Goal: Information Seeking & Learning: Find specific fact

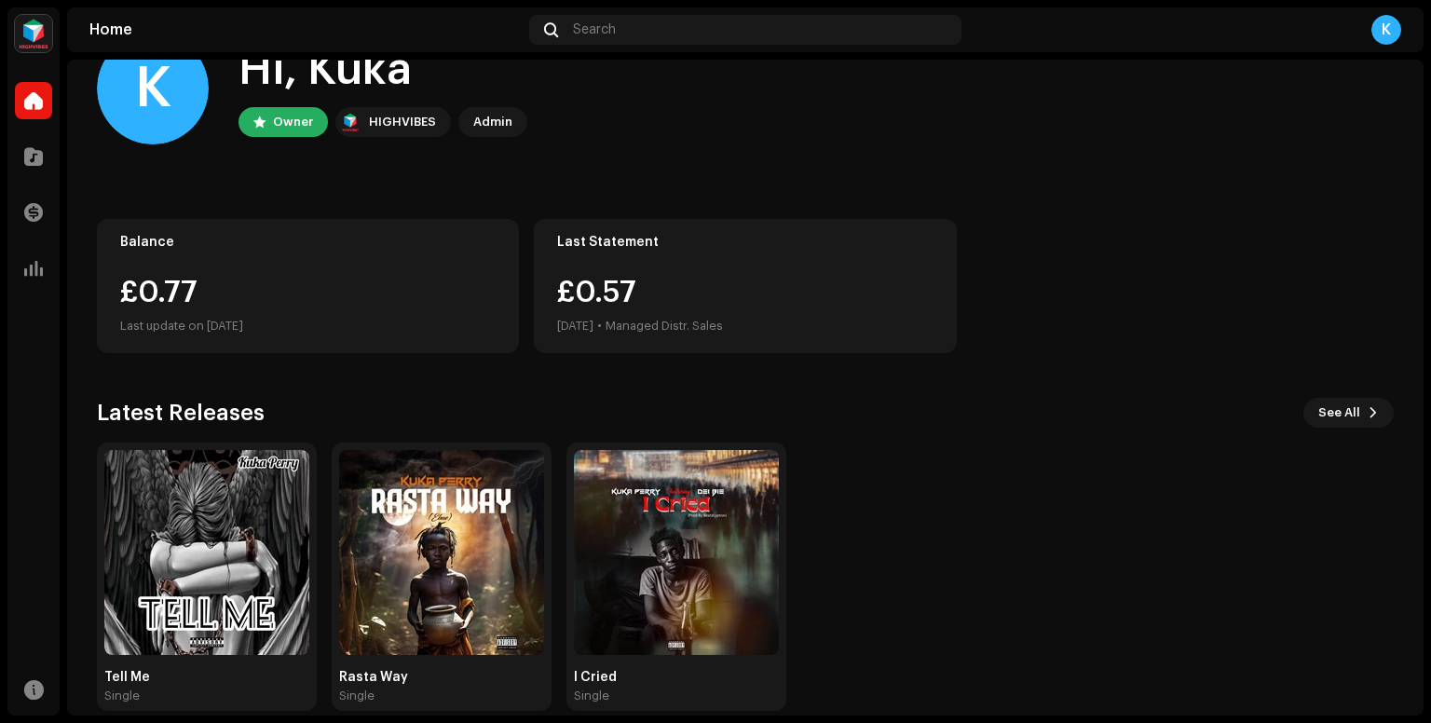
scroll to position [82, 0]
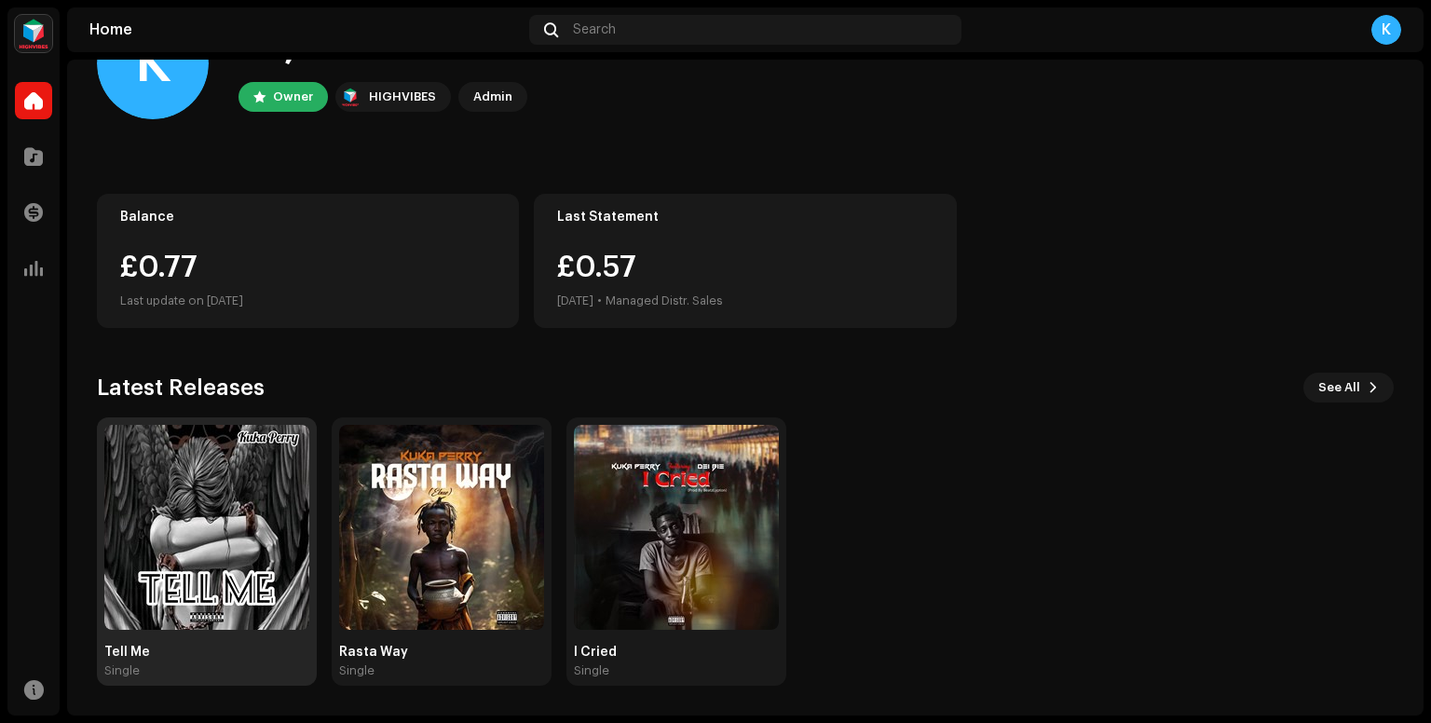
click at [234, 517] on img at bounding box center [206, 527] width 205 height 205
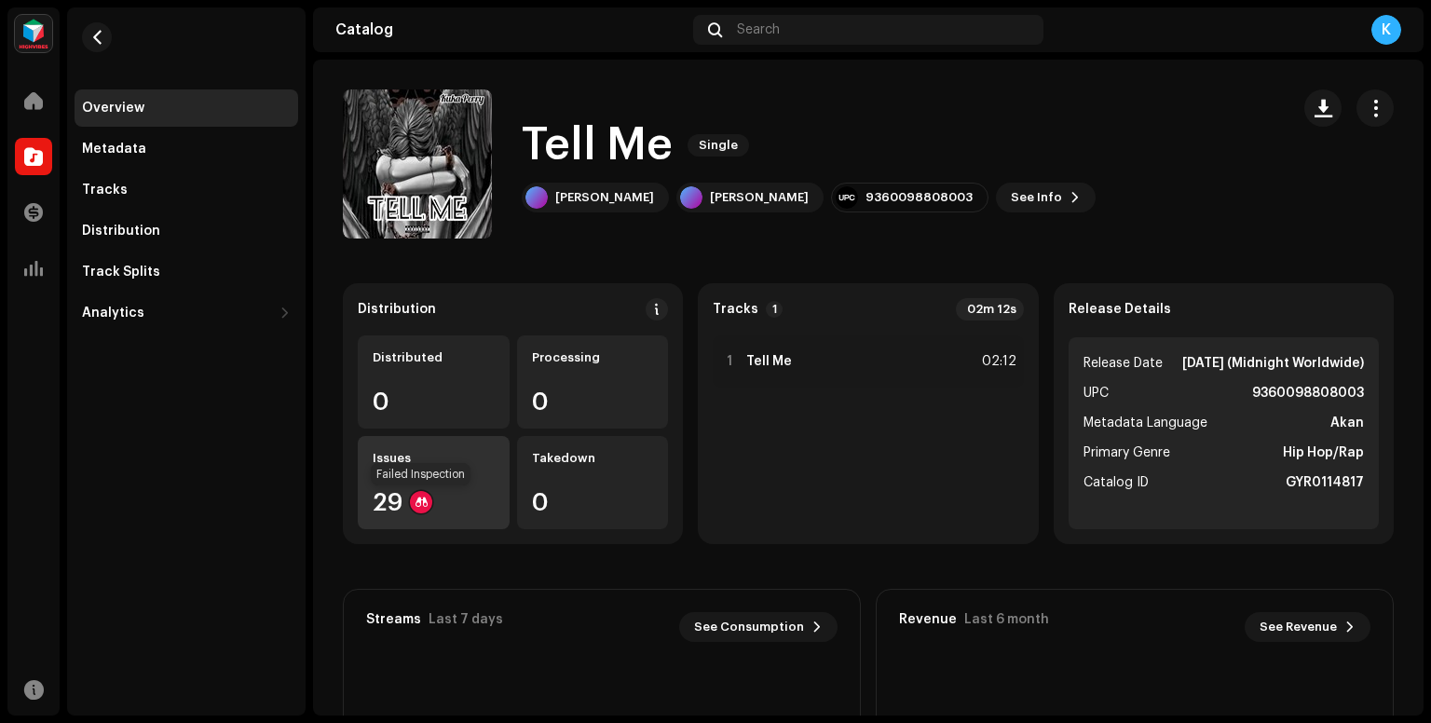
click at [416, 509] on div at bounding box center [421, 502] width 22 height 22
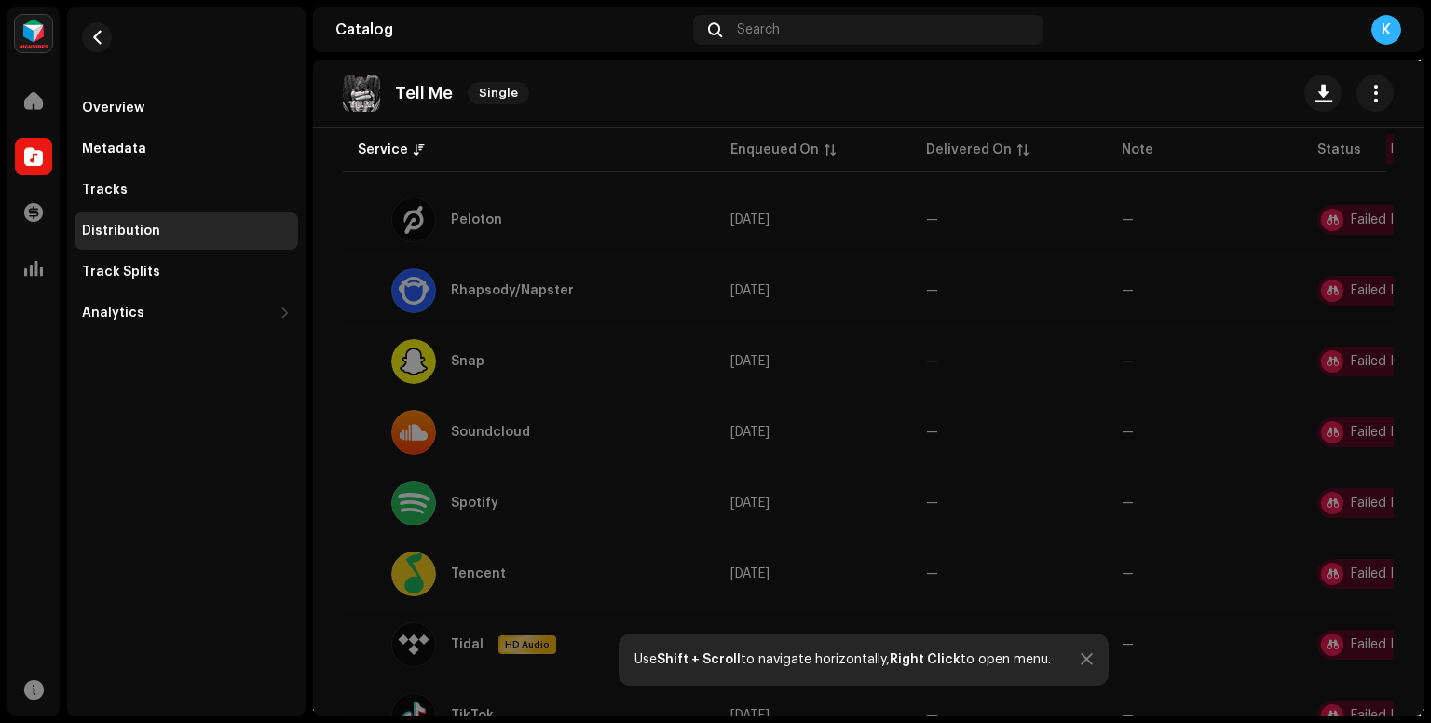
scroll to position [1584, 0]
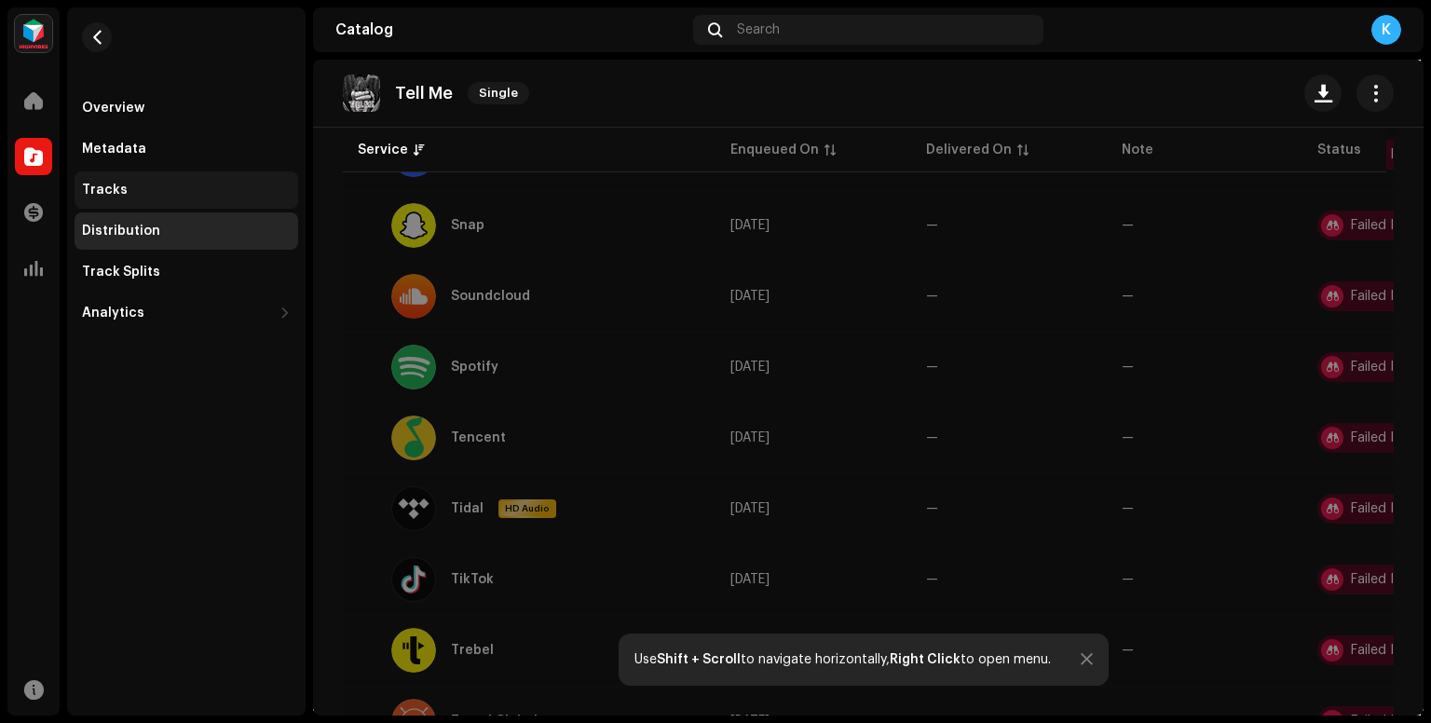
click at [125, 191] on div "Tracks" at bounding box center [186, 190] width 209 height 15
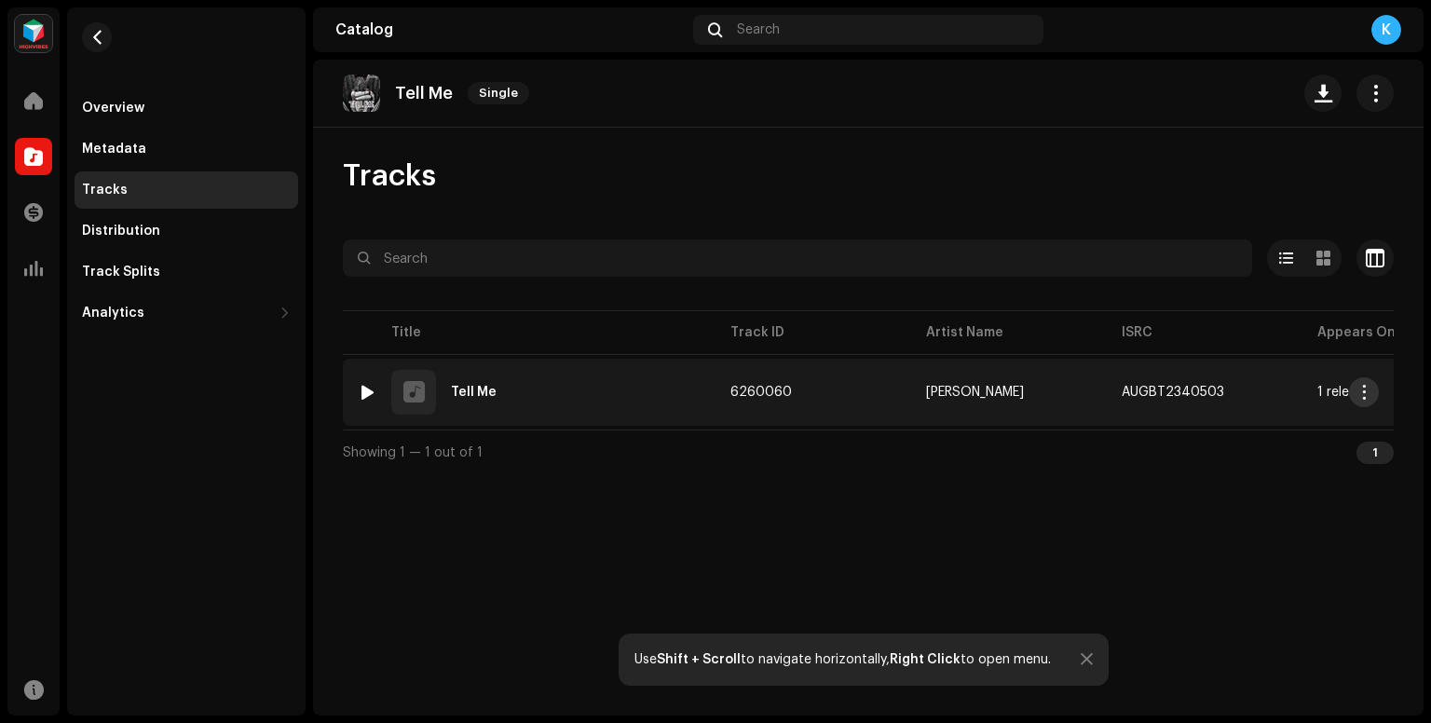
click at [1364, 391] on span "button" at bounding box center [1364, 392] width 14 height 15
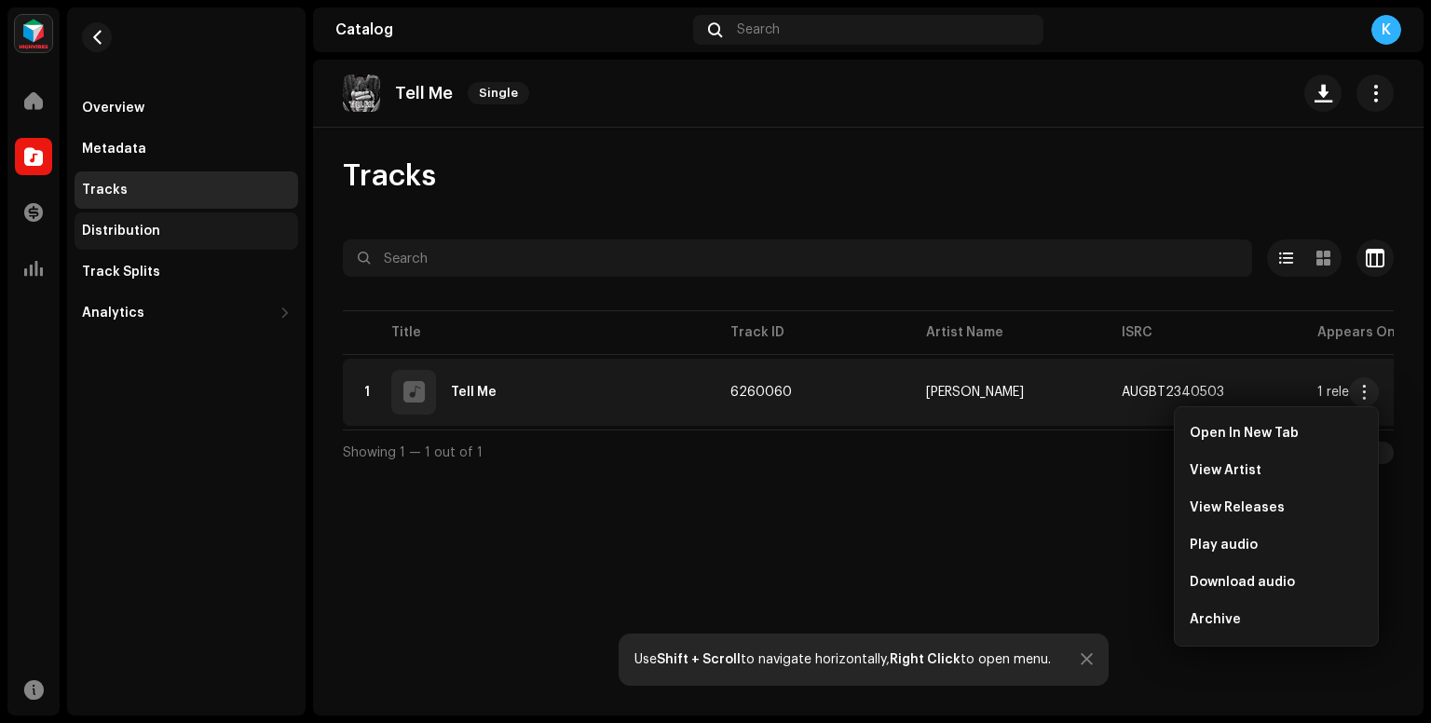
click at [131, 214] on div "Distribution" at bounding box center [187, 230] width 224 height 37
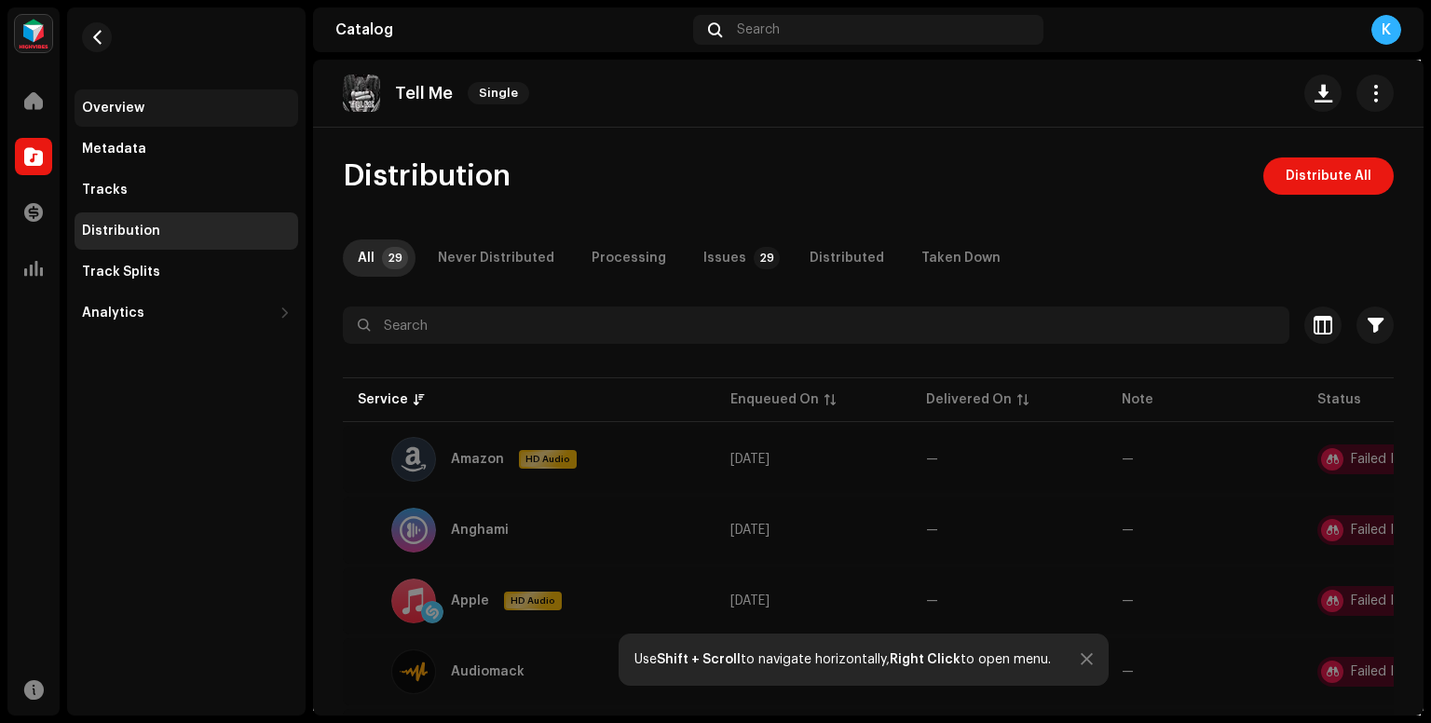
click at [101, 112] on div "Overview" at bounding box center [113, 108] width 62 height 15
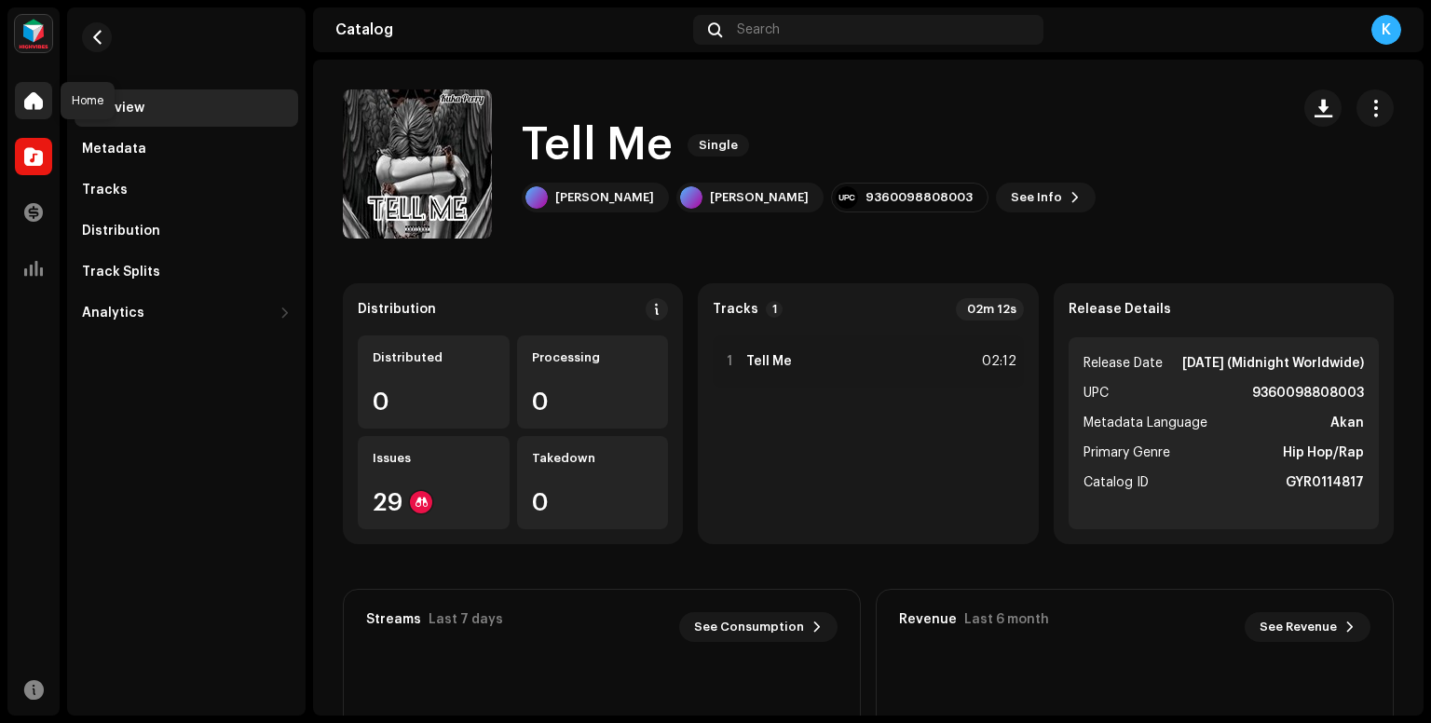
click at [34, 101] on span at bounding box center [33, 100] width 19 height 15
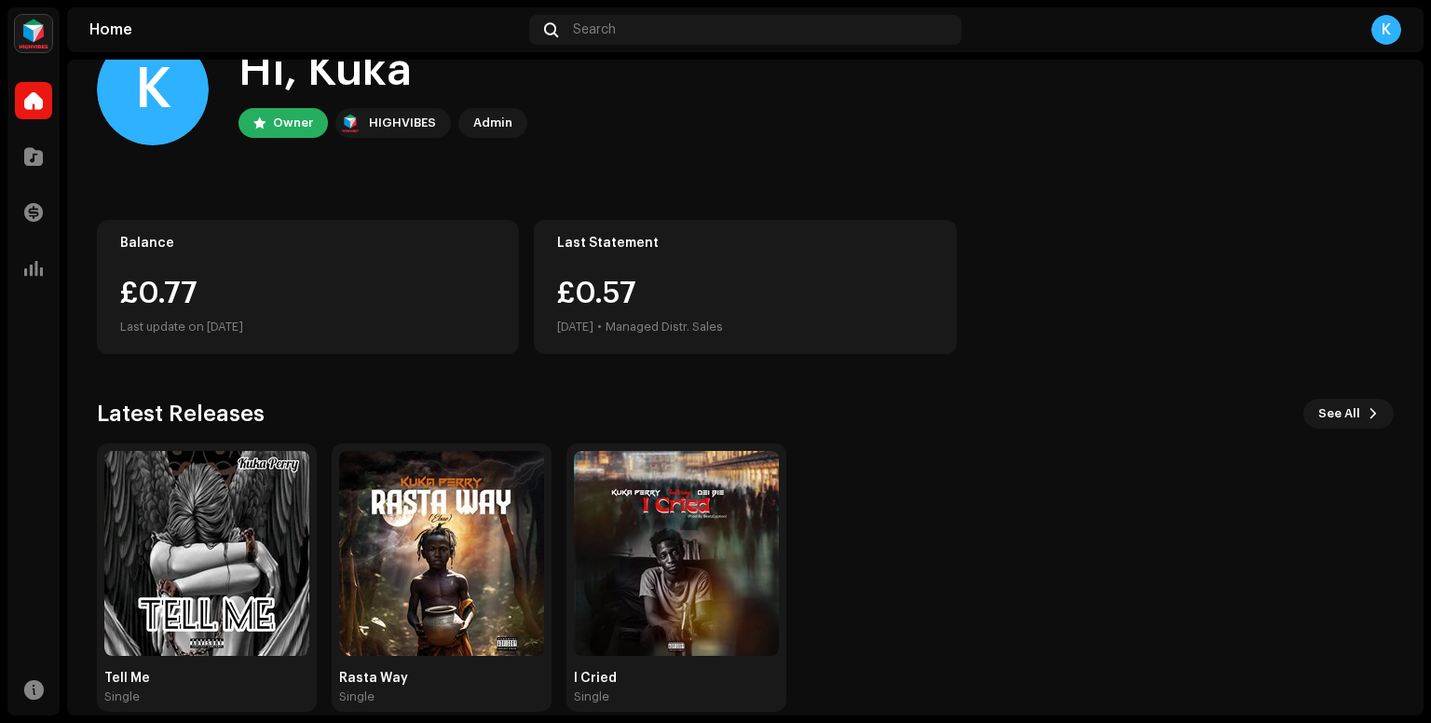
scroll to position [82, 0]
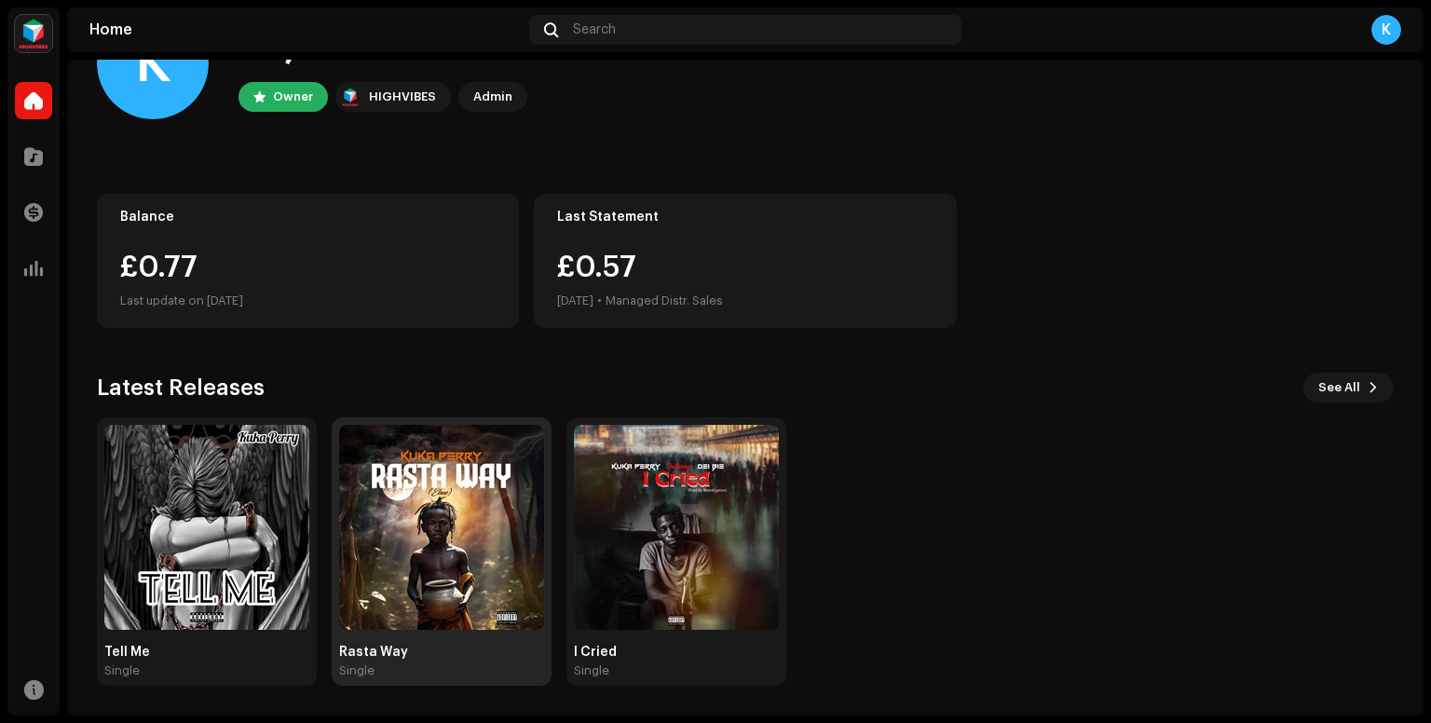
click at [432, 488] on img at bounding box center [441, 527] width 205 height 205
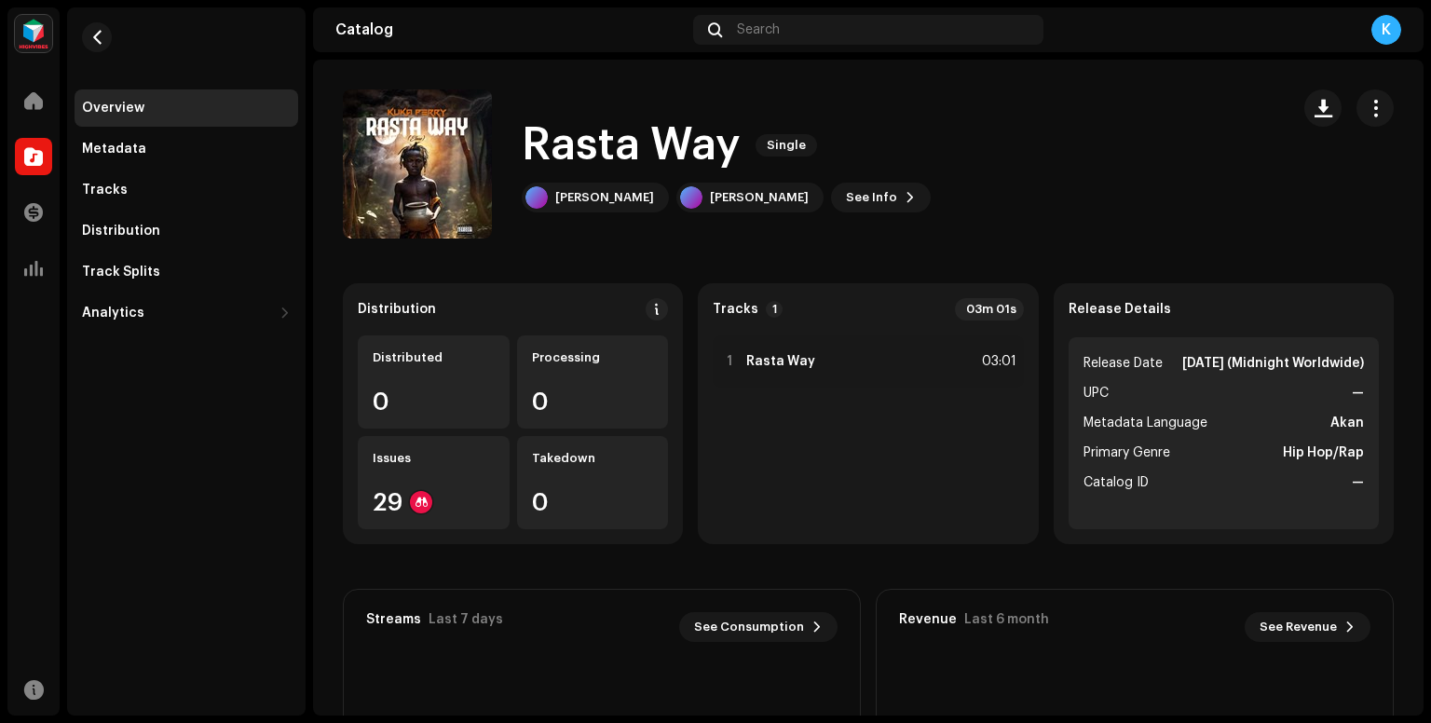
click at [84, 109] on div "Overview" at bounding box center [113, 108] width 62 height 15
click at [48, 106] on div at bounding box center [33, 100] width 37 height 37
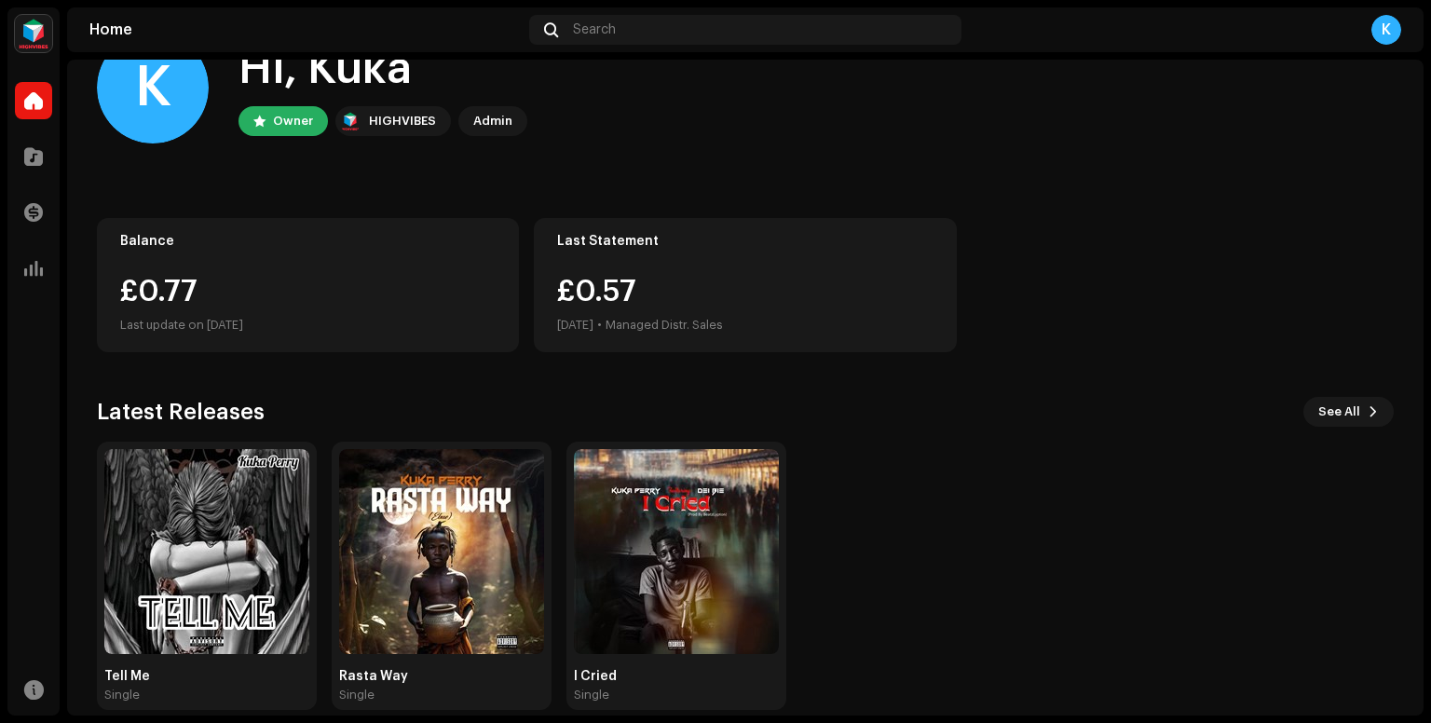
scroll to position [82, 0]
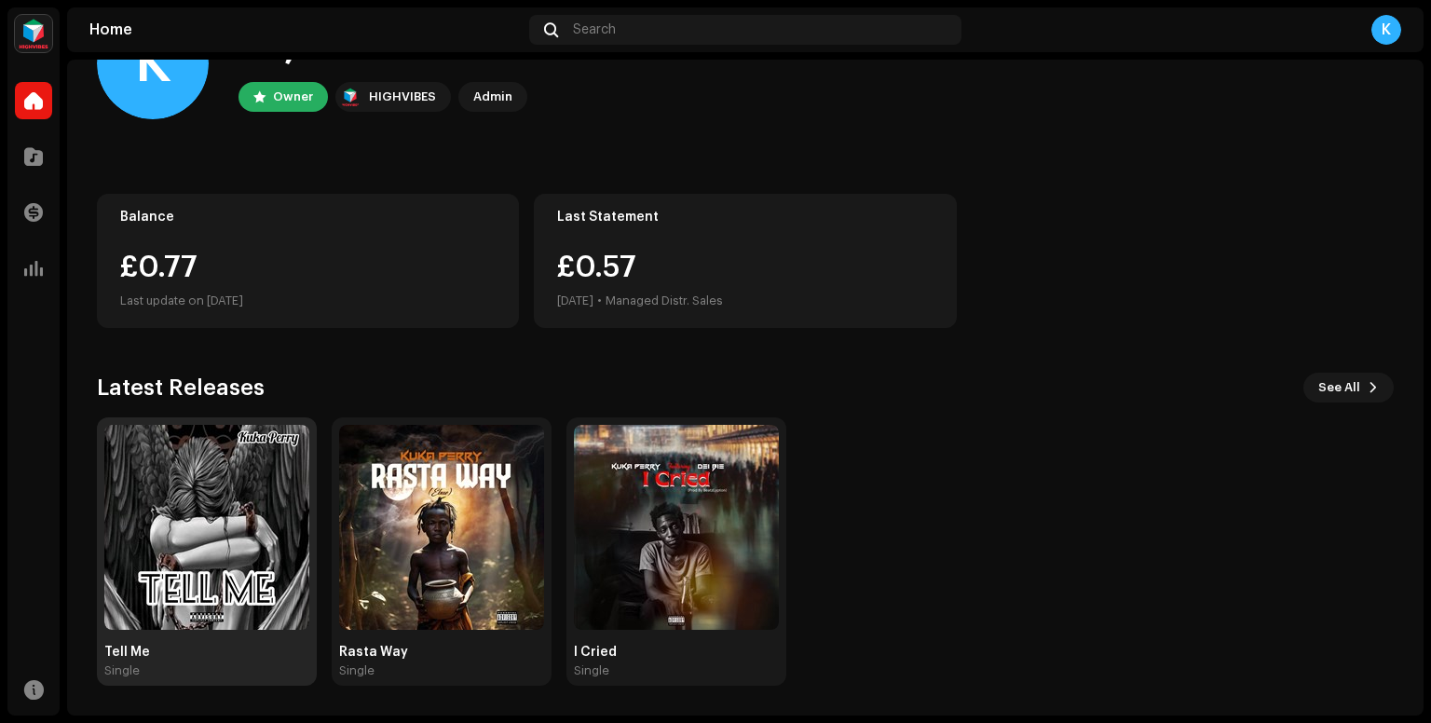
click at [256, 551] on img at bounding box center [206, 527] width 205 height 205
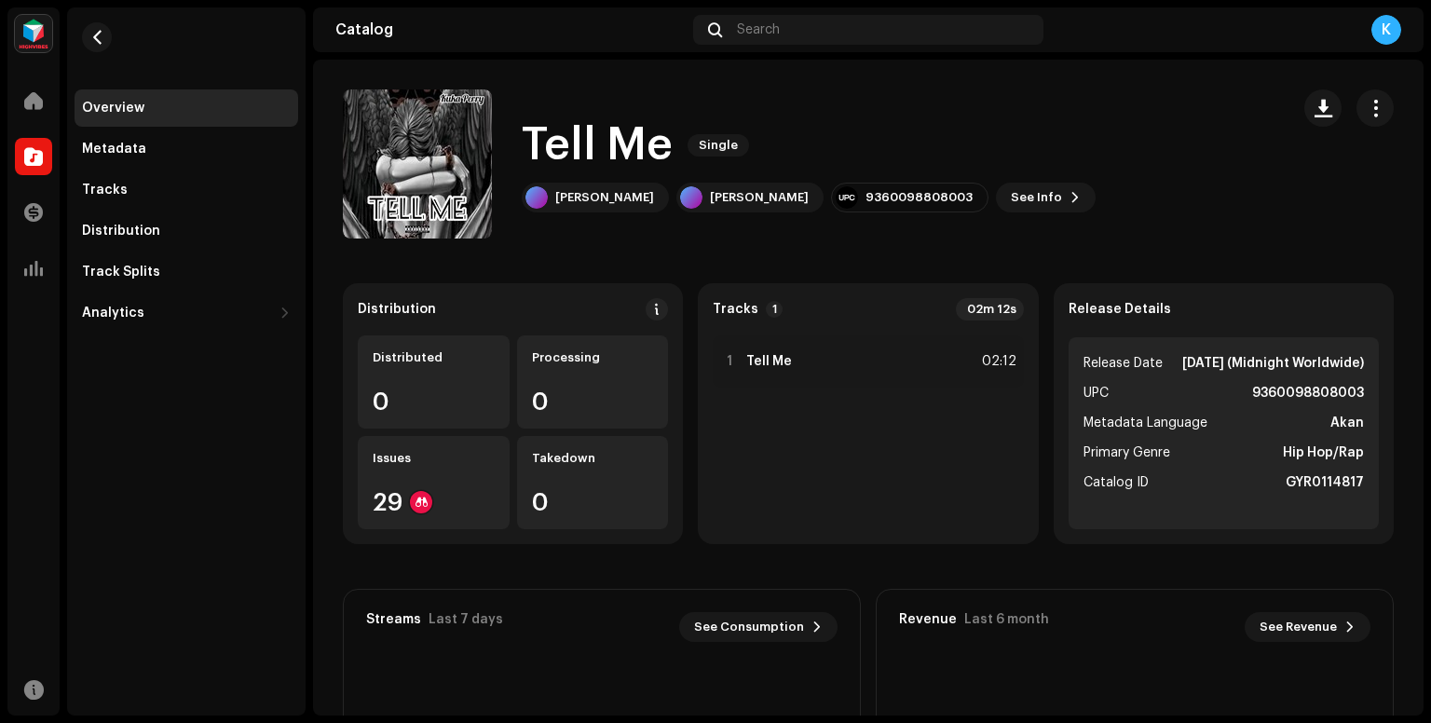
scroll to position [1, 0]
click at [41, 94] on span at bounding box center [33, 100] width 19 height 15
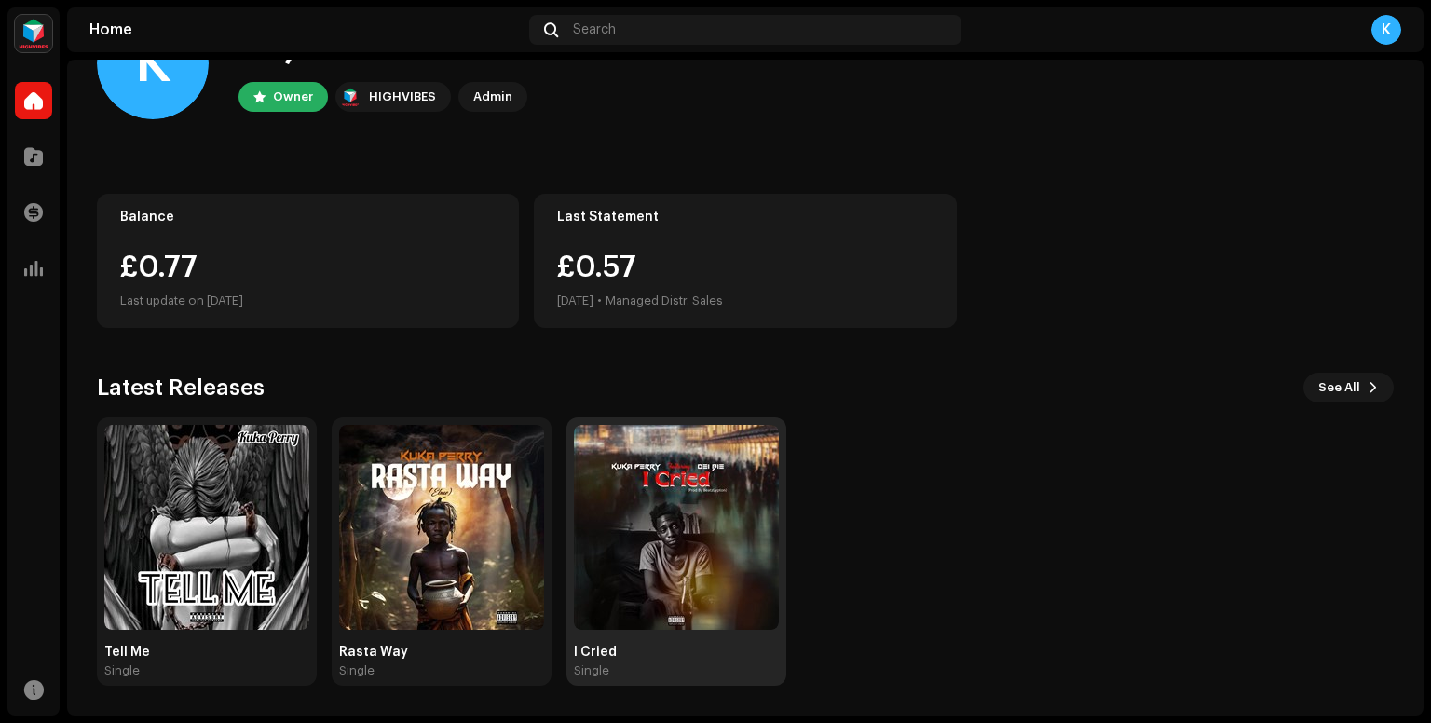
click at [653, 504] on img at bounding box center [676, 527] width 205 height 205
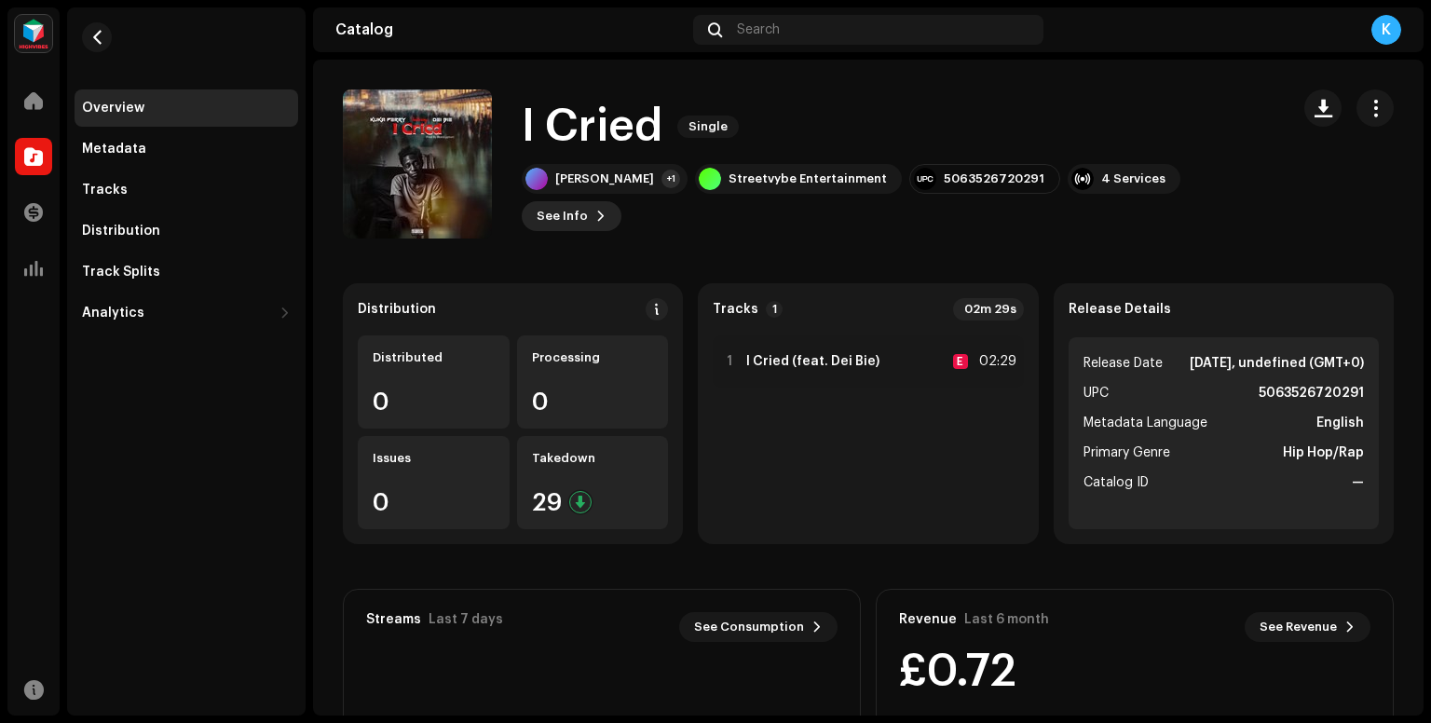
click at [621, 201] on button "See Info" at bounding box center [572, 216] width 100 height 30
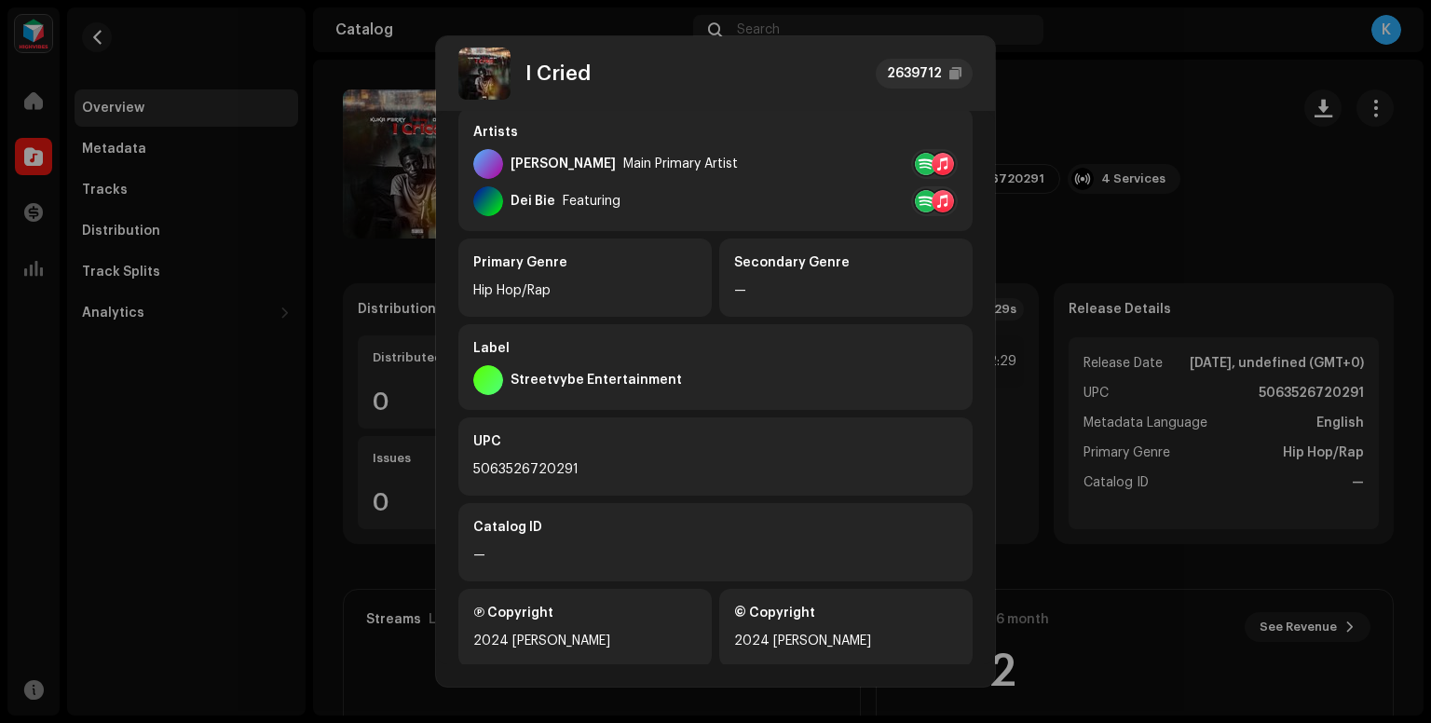
scroll to position [351, 0]
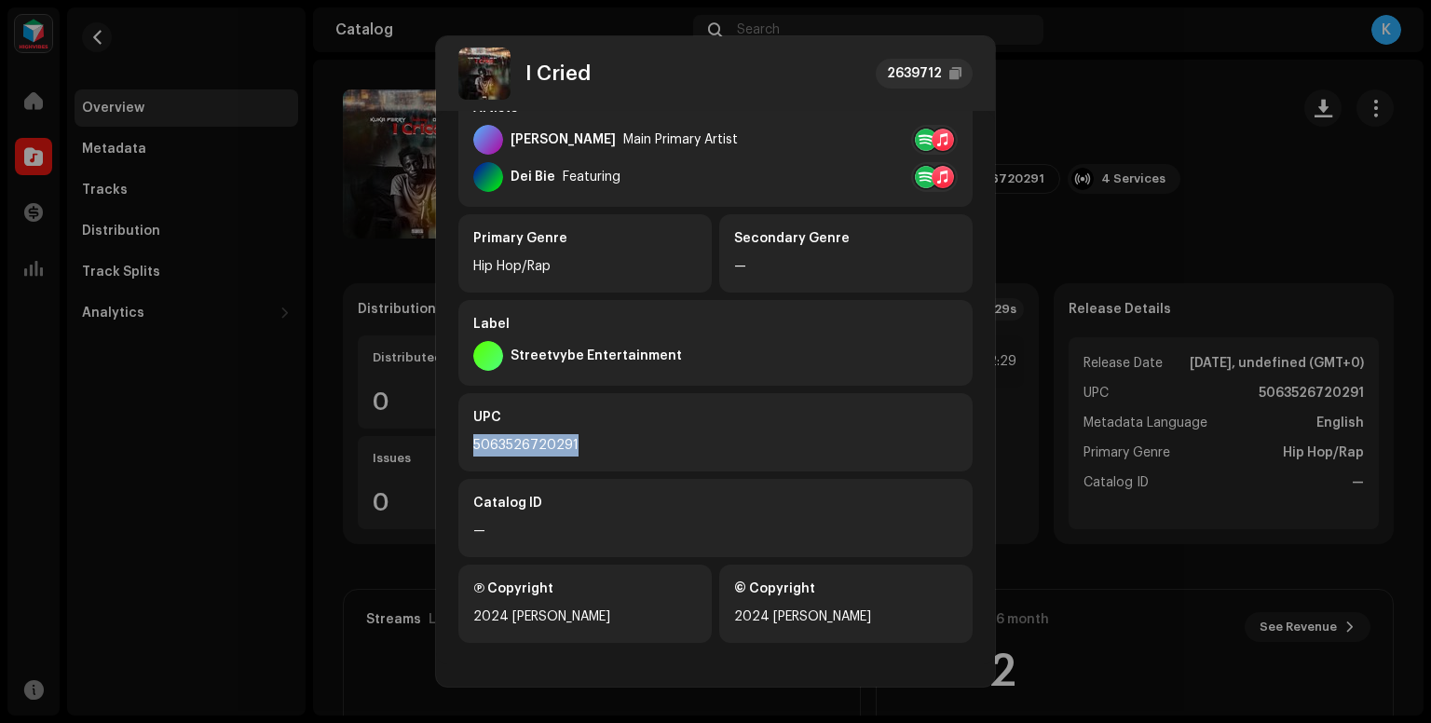
drag, startPoint x: 604, startPoint y: 435, endPoint x: 452, endPoint y: 433, distance: 151.9
click at [452, 433] on div "Metadata Distribution Metadata Language English Release Title I Cried Title Ver…" at bounding box center [715, 387] width 559 height 553
copy div "5063526720291"
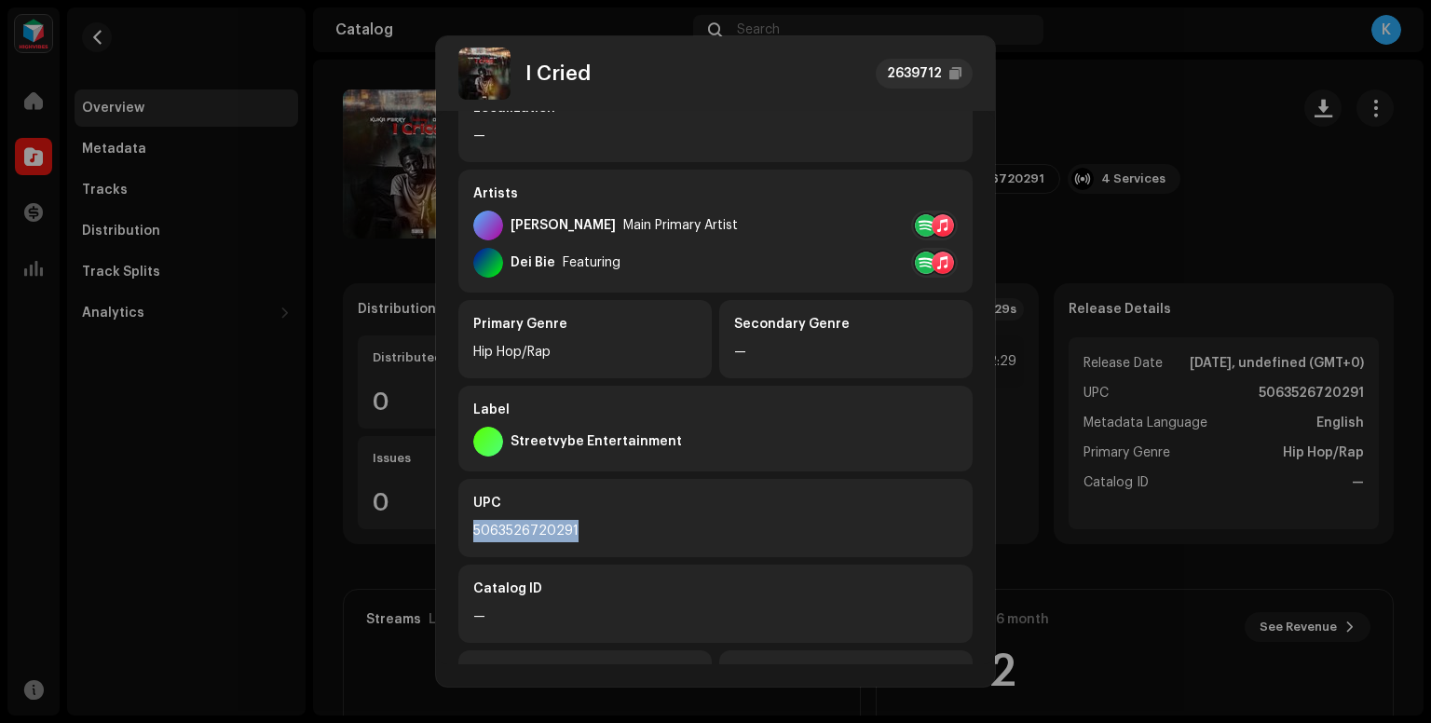
scroll to position [0, 0]
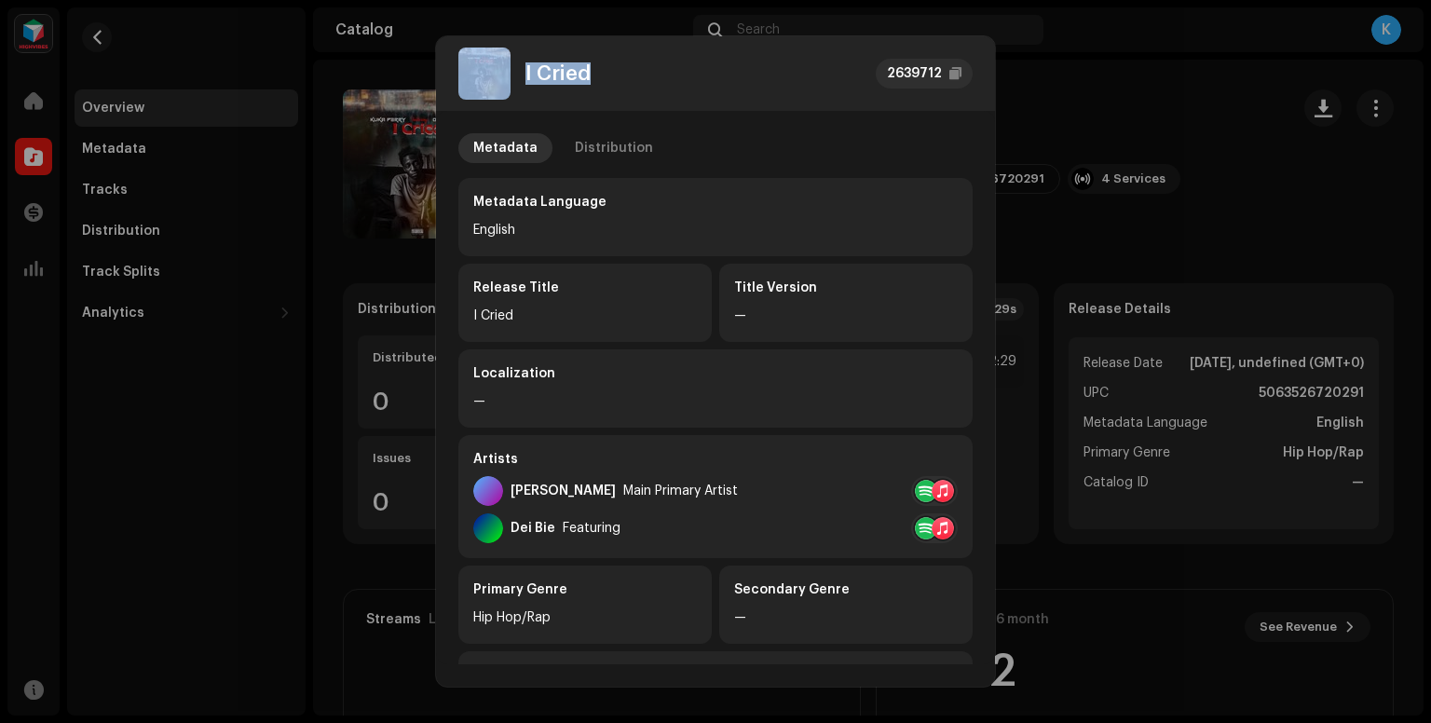
drag, startPoint x: 607, startPoint y: 73, endPoint x: 569, endPoint y: 71, distance: 38.2
click at [497, 76] on div "I Cried 2639712" at bounding box center [715, 74] width 514 height 52
copy div "I Cried"
click at [636, 153] on div "Distribution" at bounding box center [614, 148] width 78 height 30
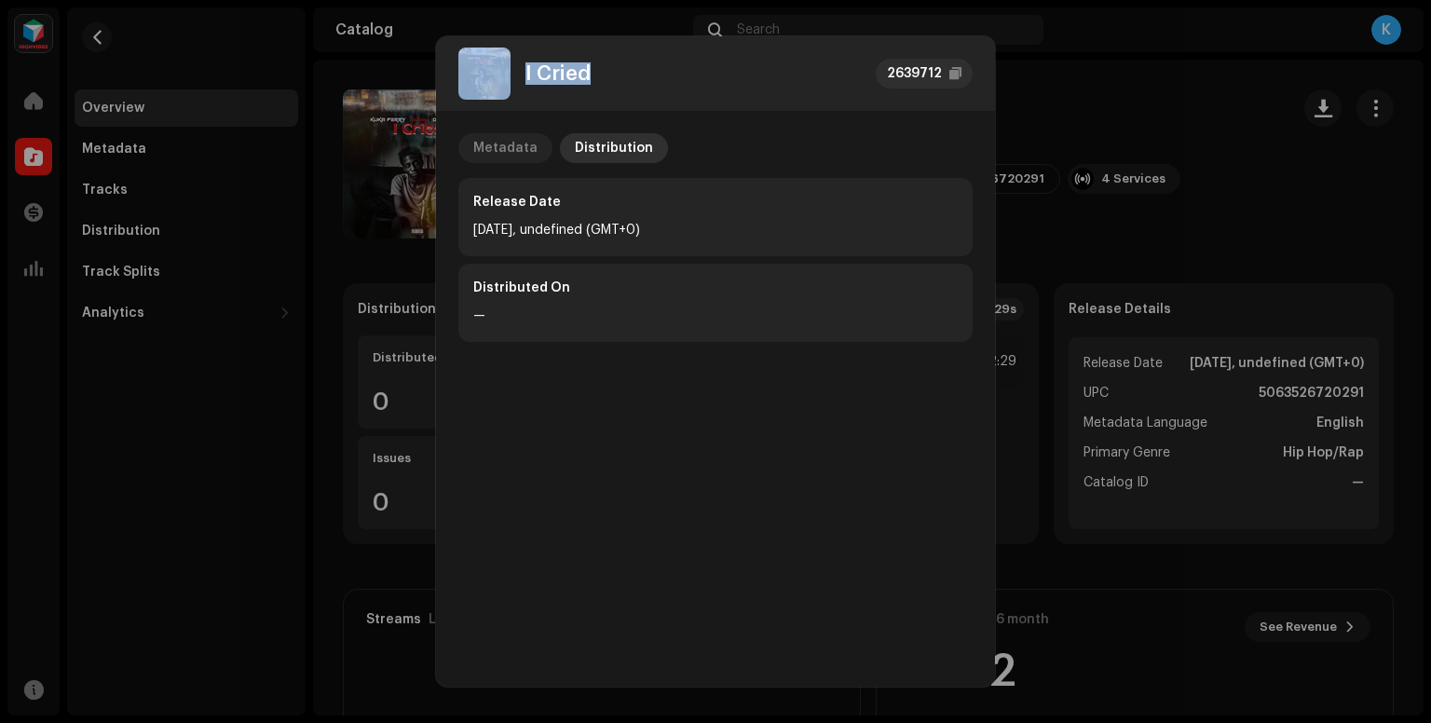
click at [507, 143] on div "Metadata" at bounding box center [505, 148] width 64 height 30
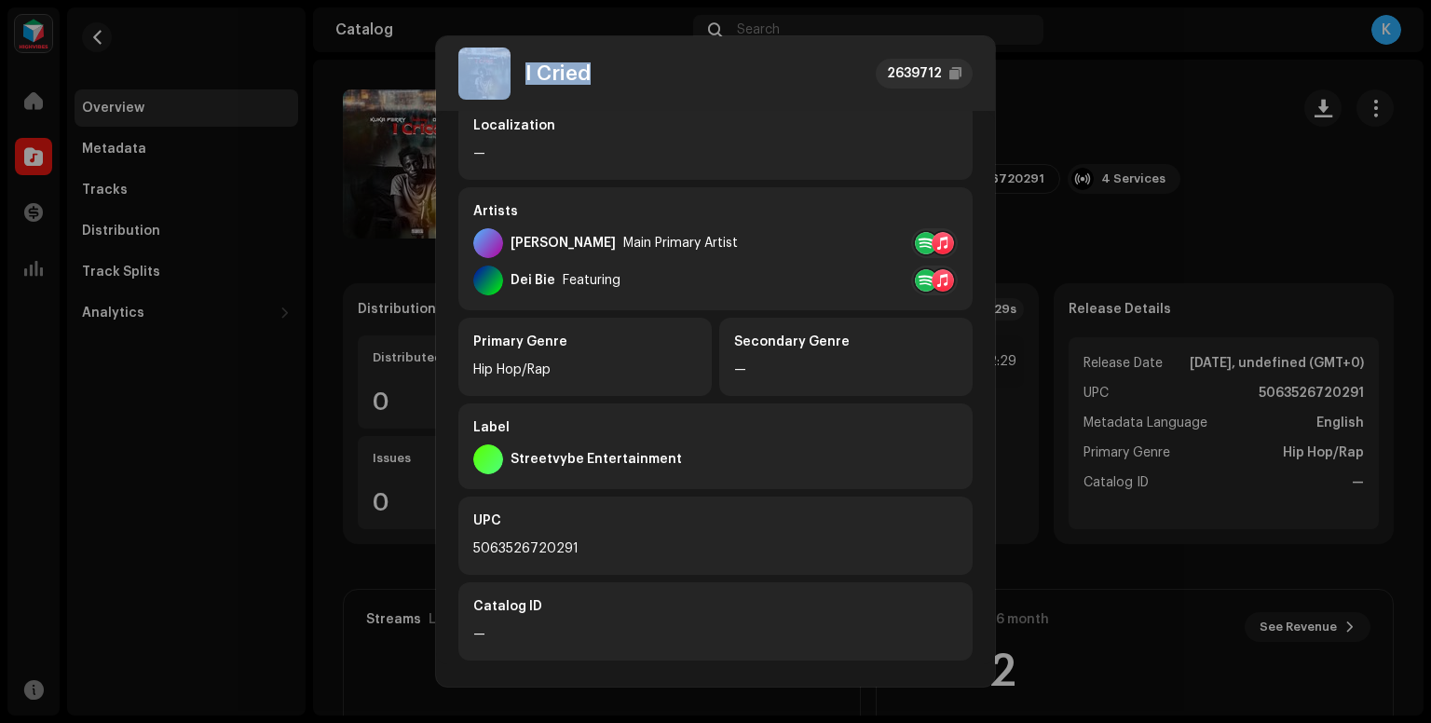
scroll to position [279, 0]
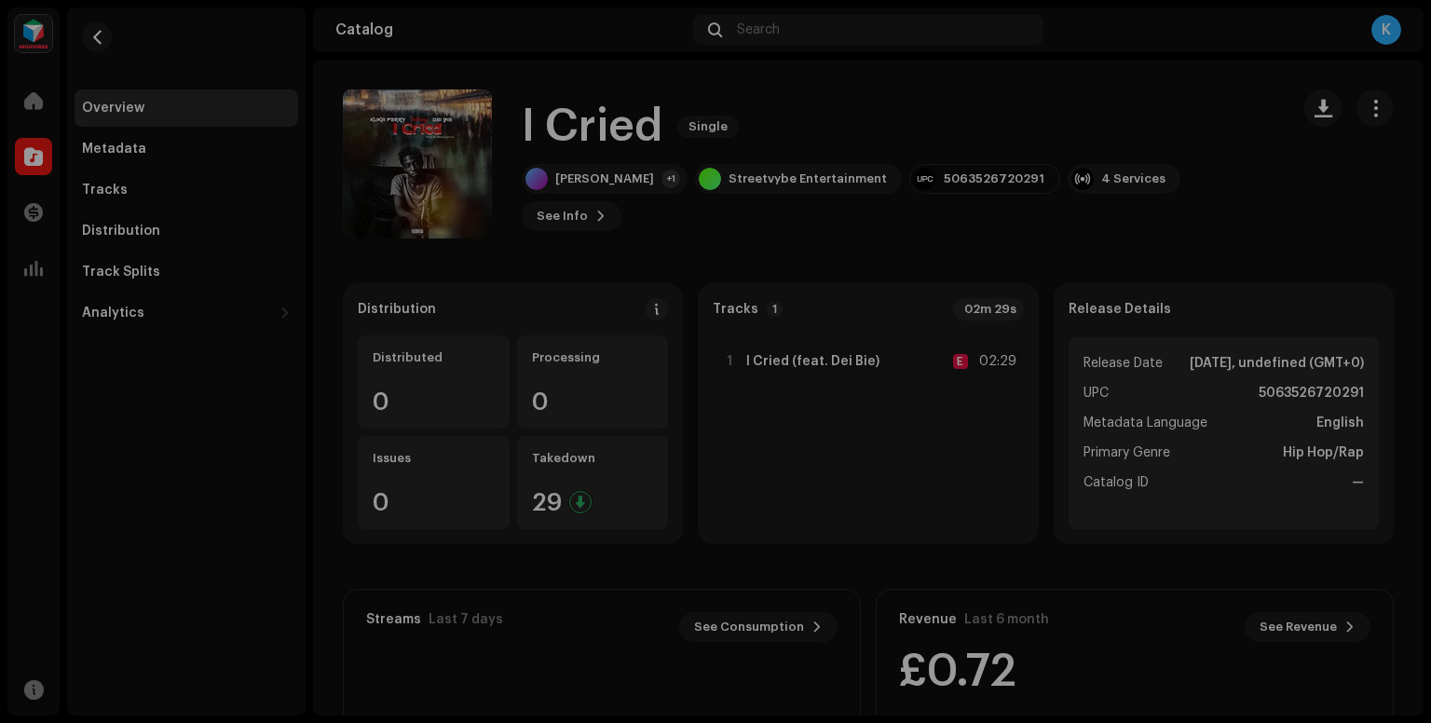
click at [1186, 126] on div "I Cried 2639712 Metadata Distribution Metadata Language English Release Title I…" at bounding box center [715, 361] width 1431 height 723
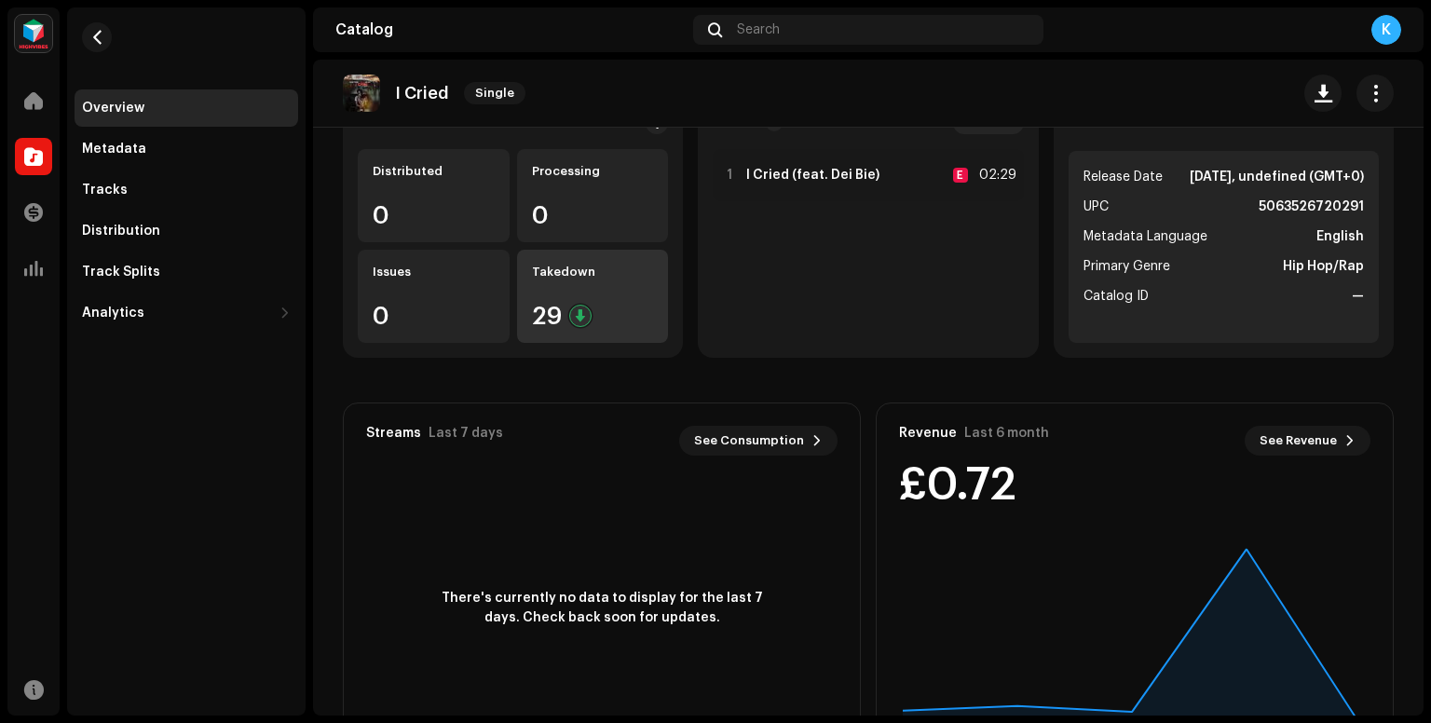
scroll to position [0, 0]
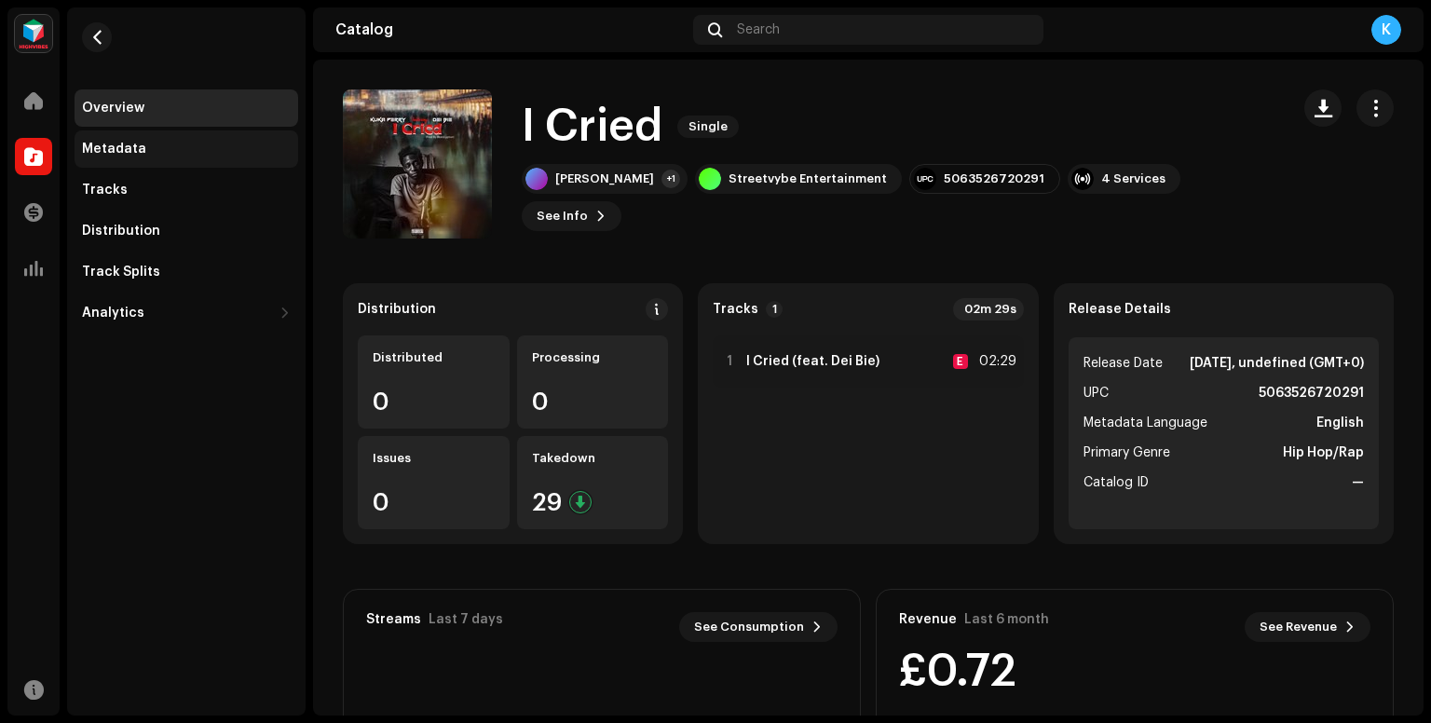
click at [166, 154] on div "Metadata" at bounding box center [186, 149] width 209 height 15
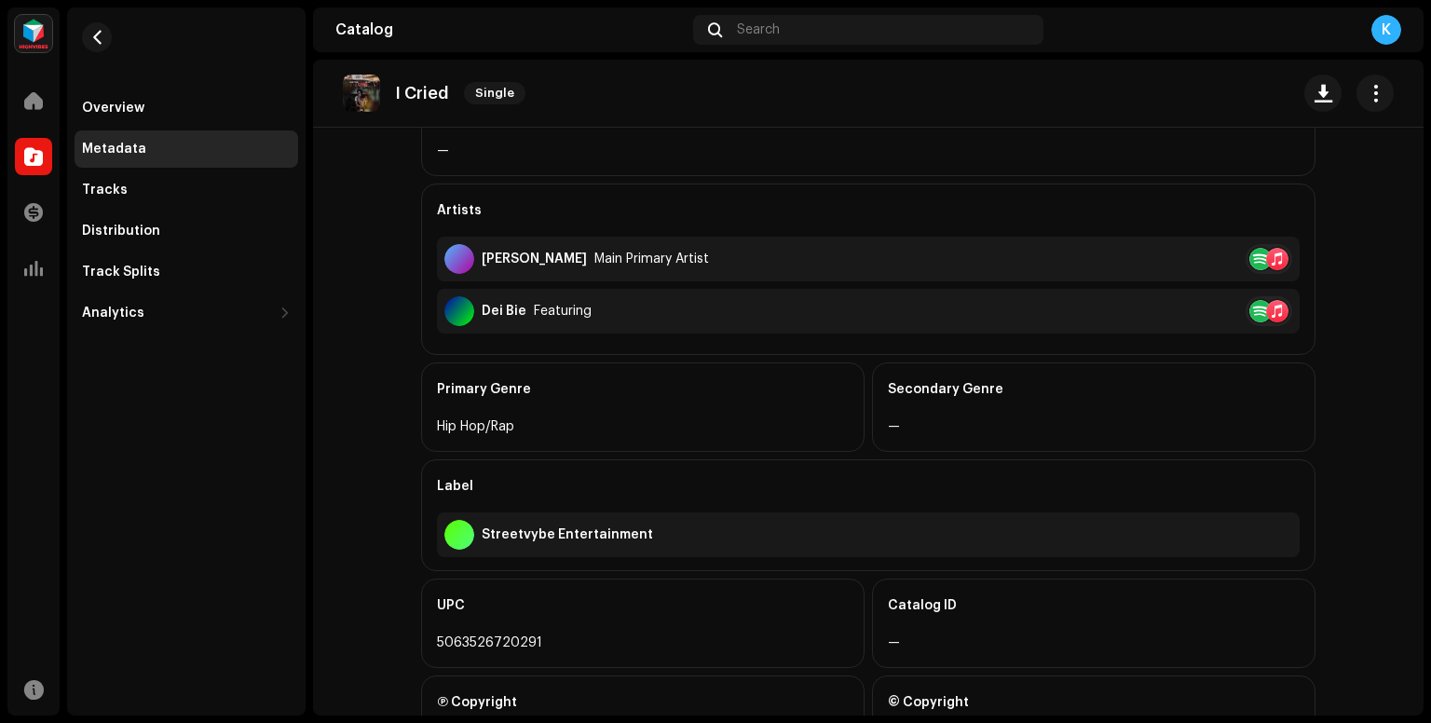
scroll to position [534, 0]
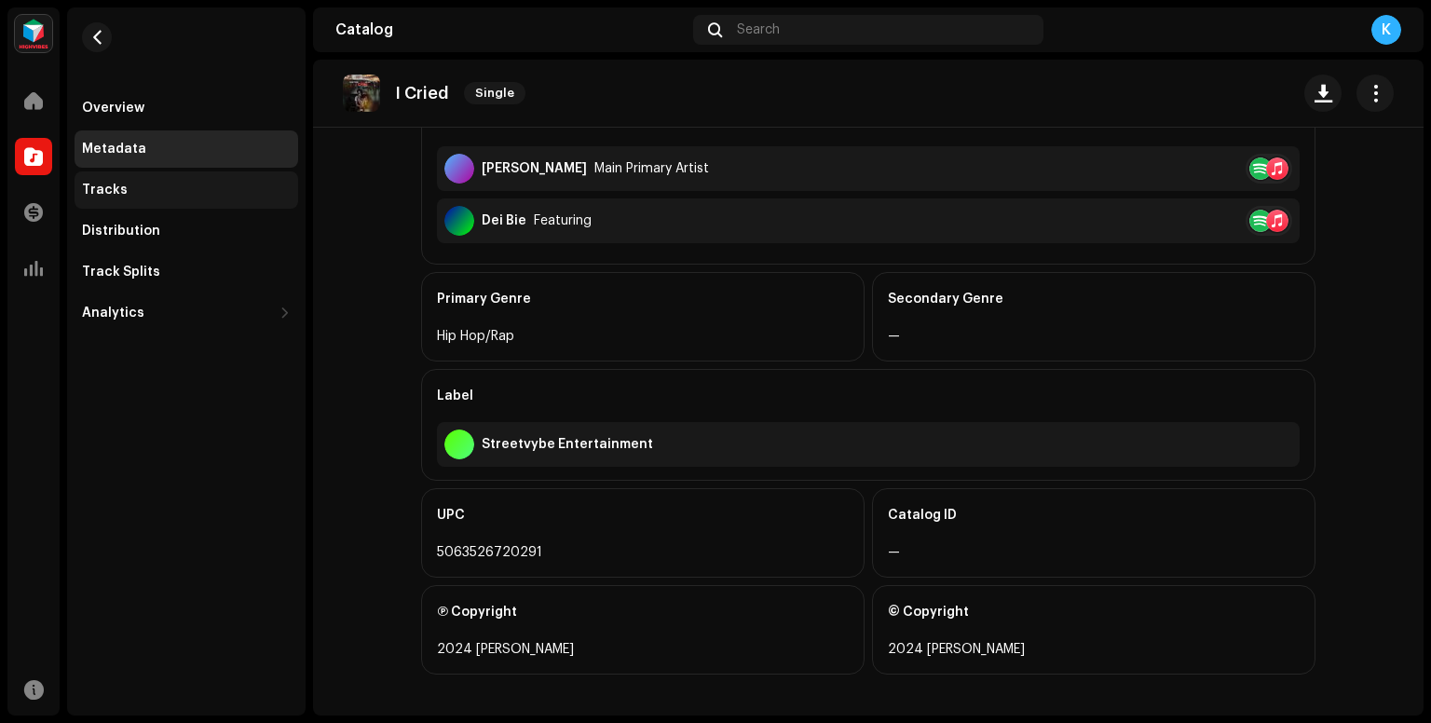
click at [170, 178] on div "Tracks" at bounding box center [187, 189] width 224 height 37
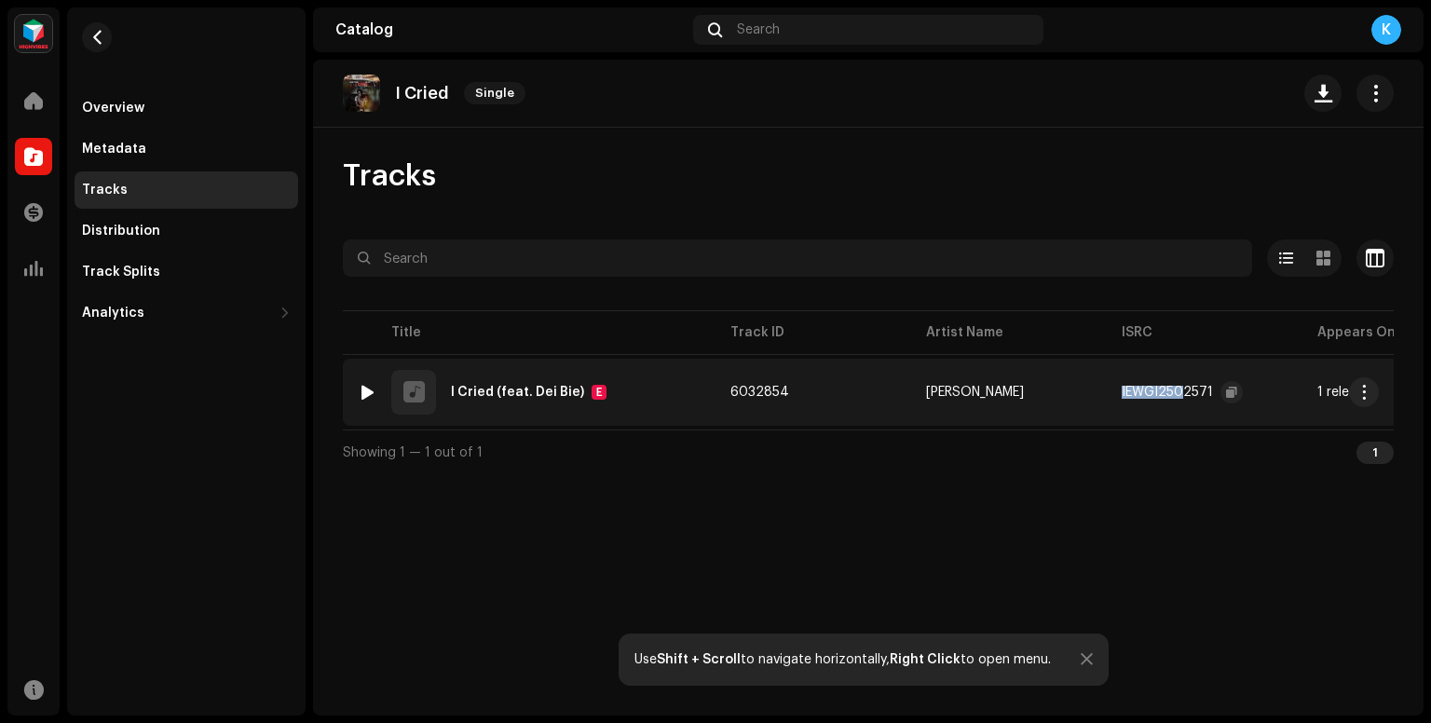
drag, startPoint x: 1114, startPoint y: 388, endPoint x: 1183, endPoint y: 390, distance: 69.0
click at [1183, 390] on td "IEWGI2502571" at bounding box center [1205, 392] width 196 height 67
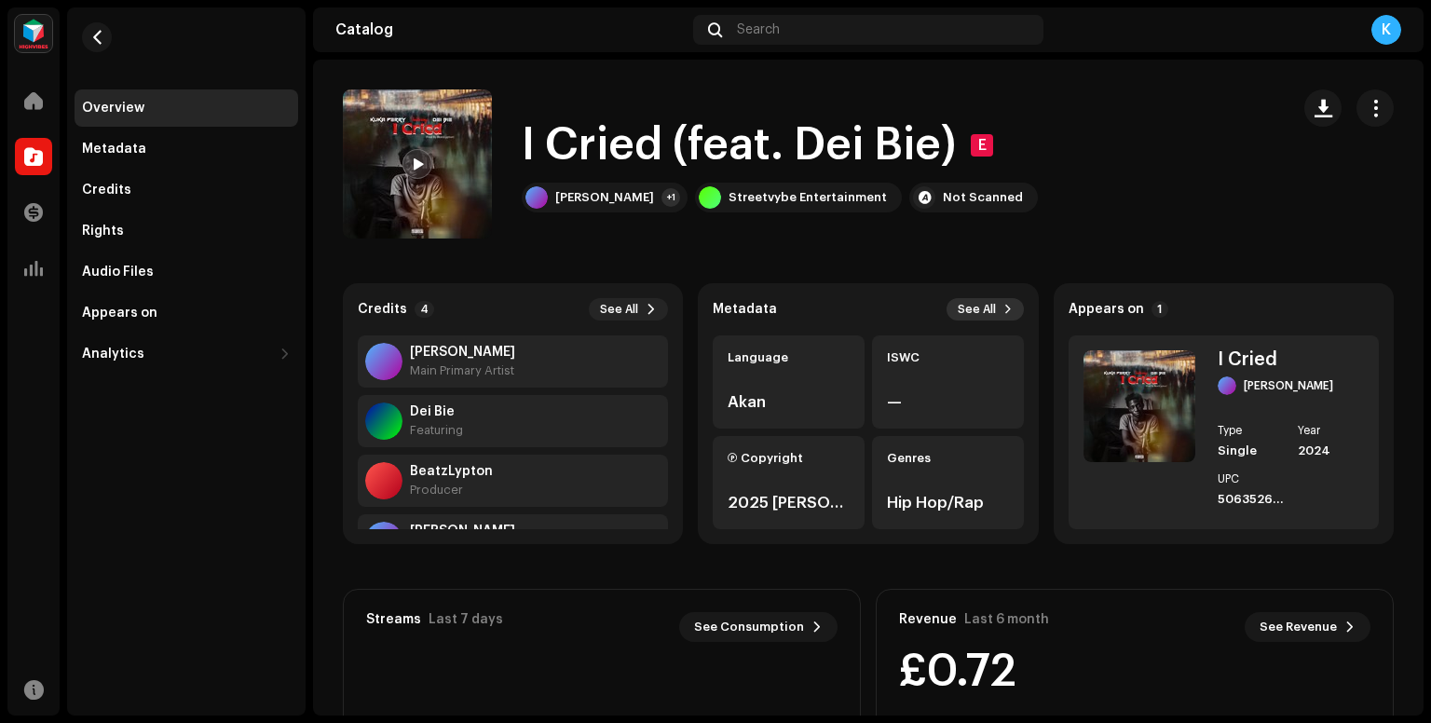
click at [980, 307] on span "See All" at bounding box center [977, 309] width 38 height 15
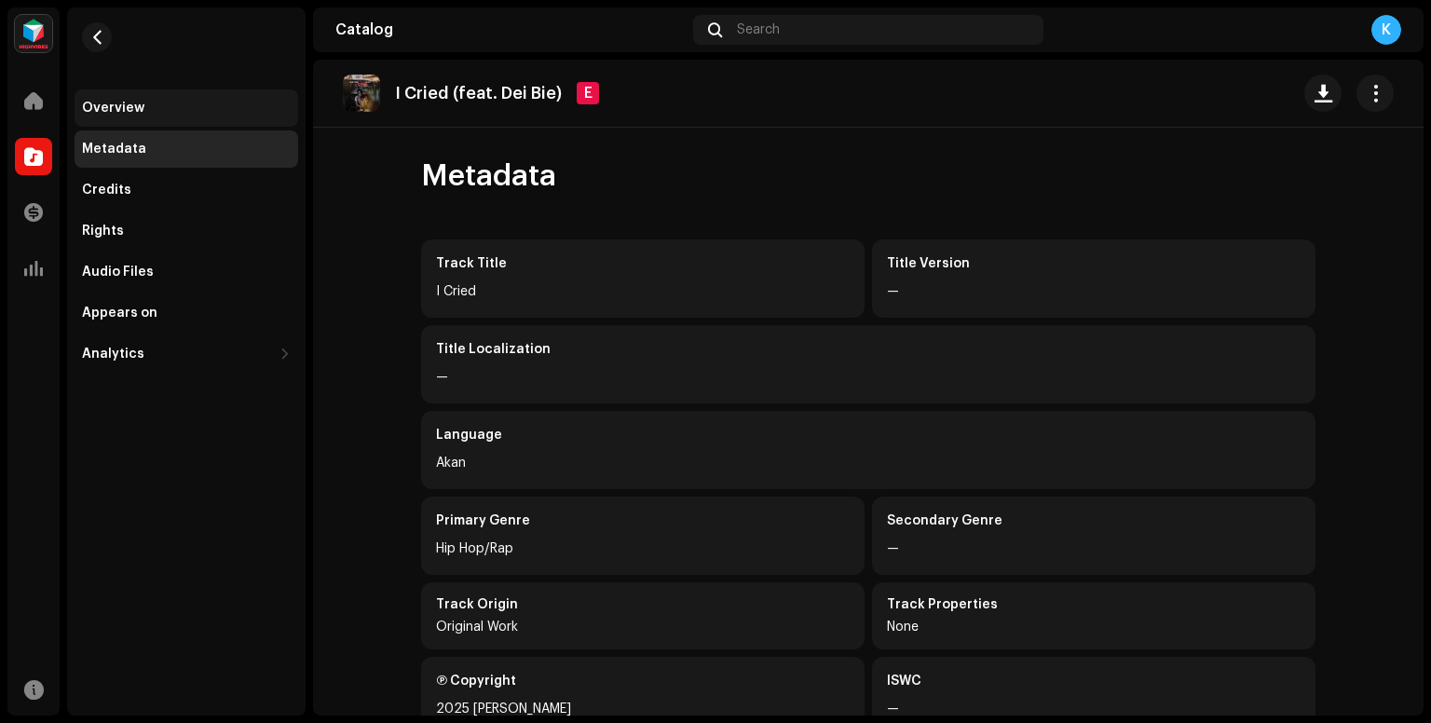
click at [119, 104] on div "Overview" at bounding box center [113, 108] width 62 height 15
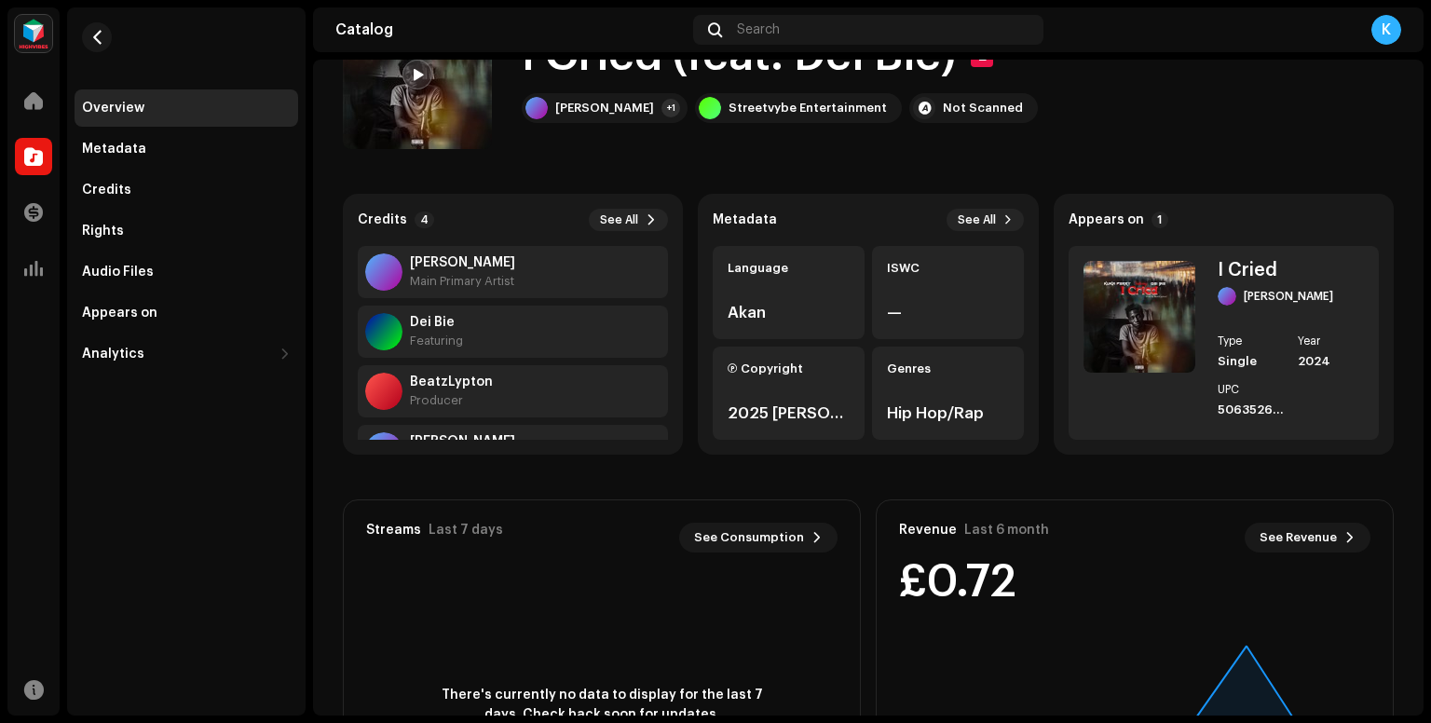
click at [126, 105] on div "Overview" at bounding box center [113, 108] width 62 height 15
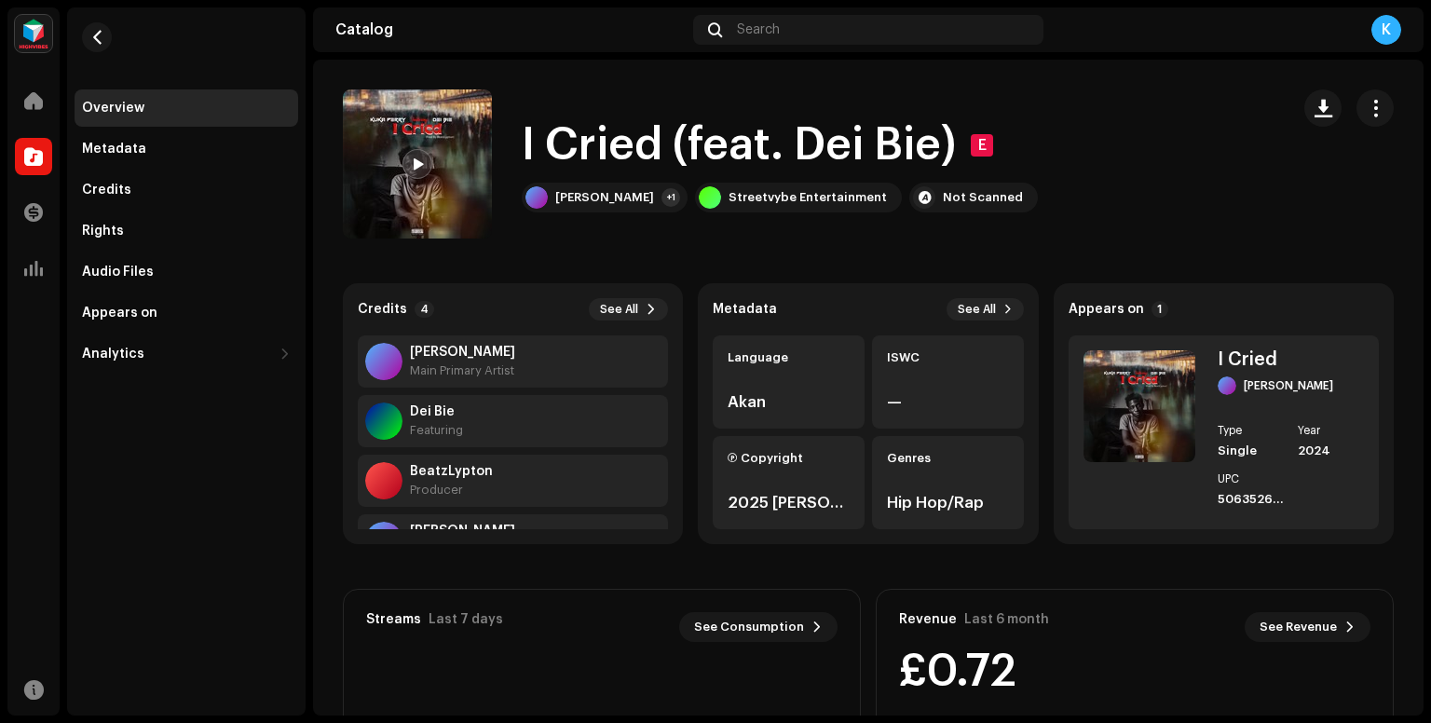
click at [54, 156] on div "Catalog" at bounding box center [33, 156] width 52 height 52
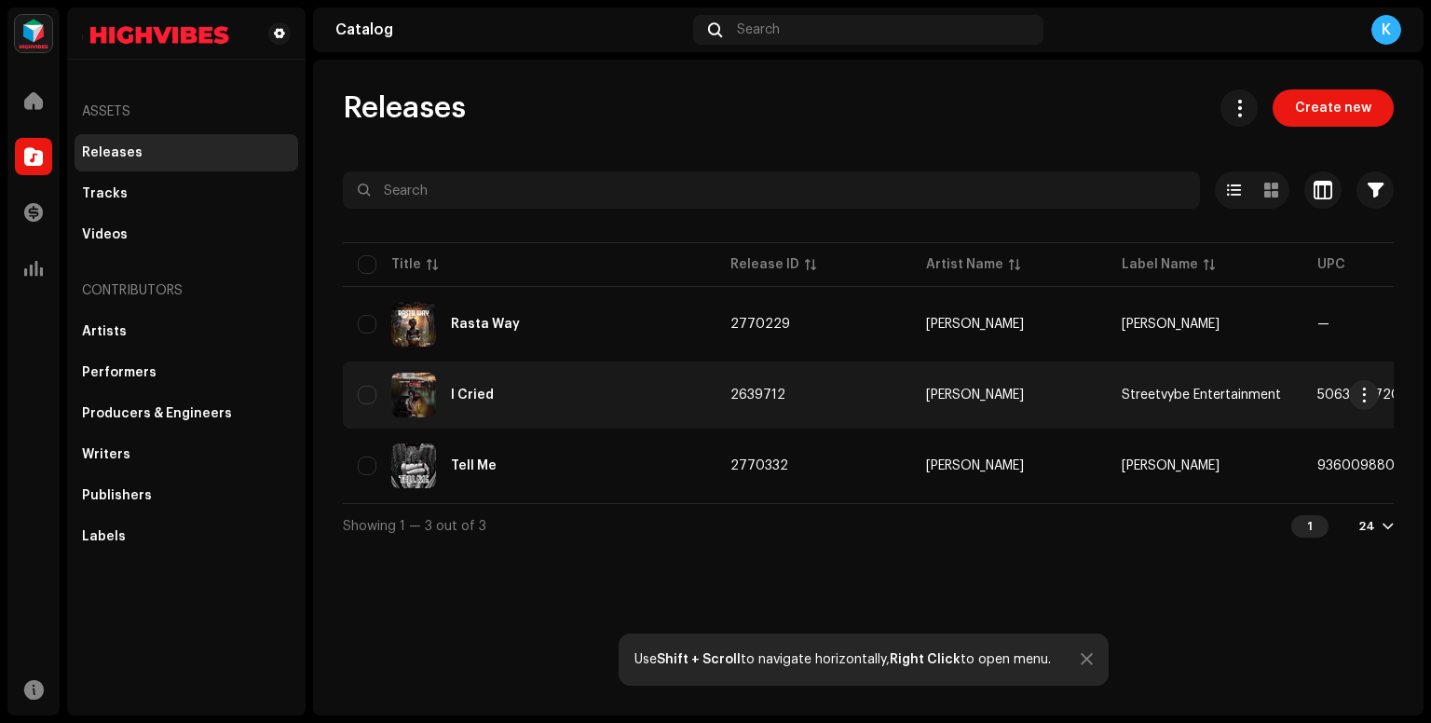
click at [492, 399] on div "I Cried" at bounding box center [529, 395] width 343 height 45
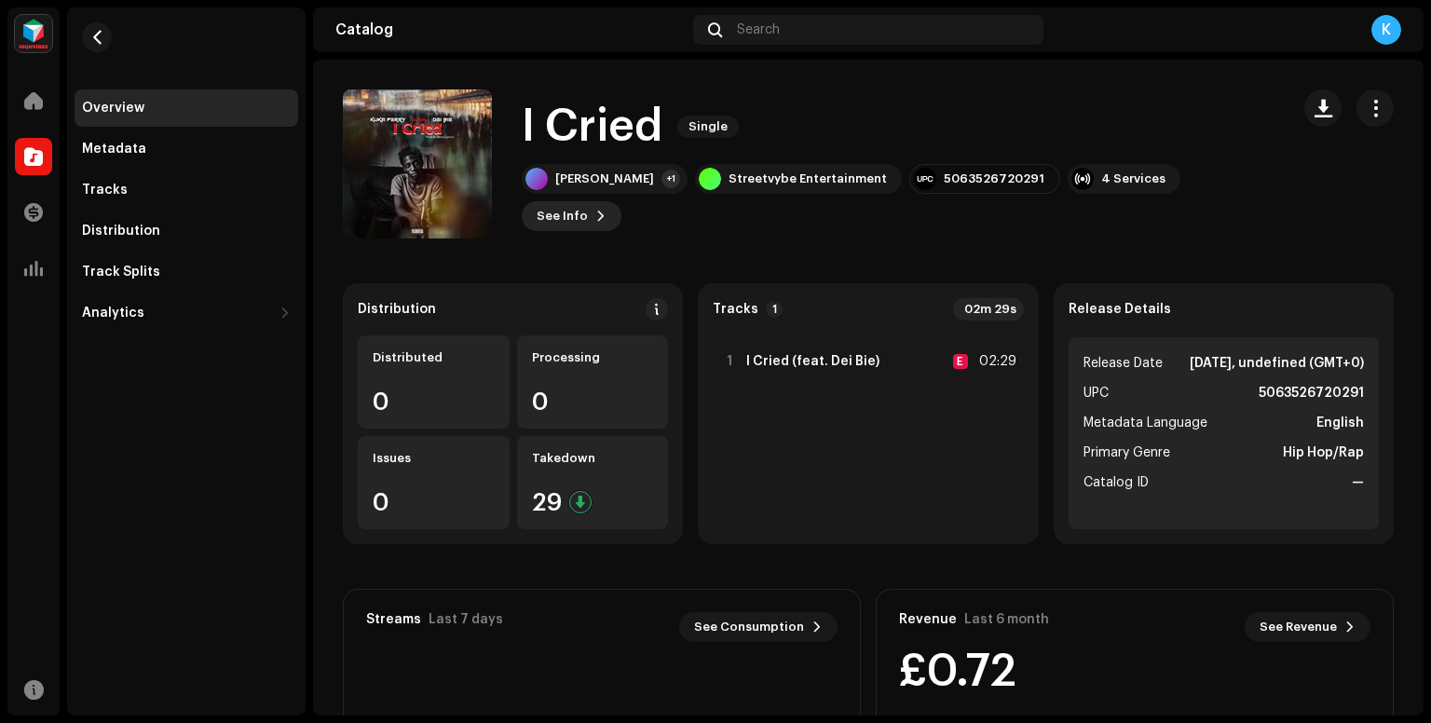
click at [621, 201] on button "See Info" at bounding box center [572, 216] width 100 height 30
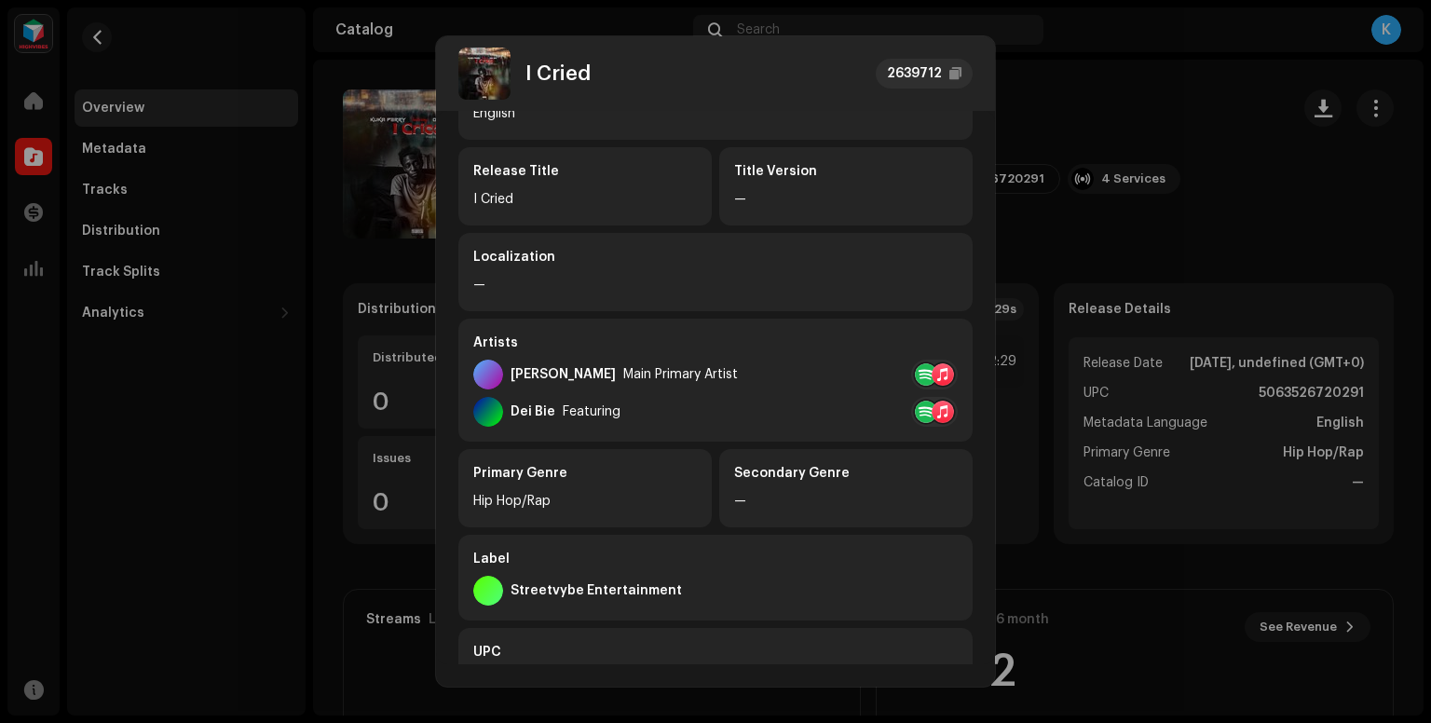
scroll to position [72, 0]
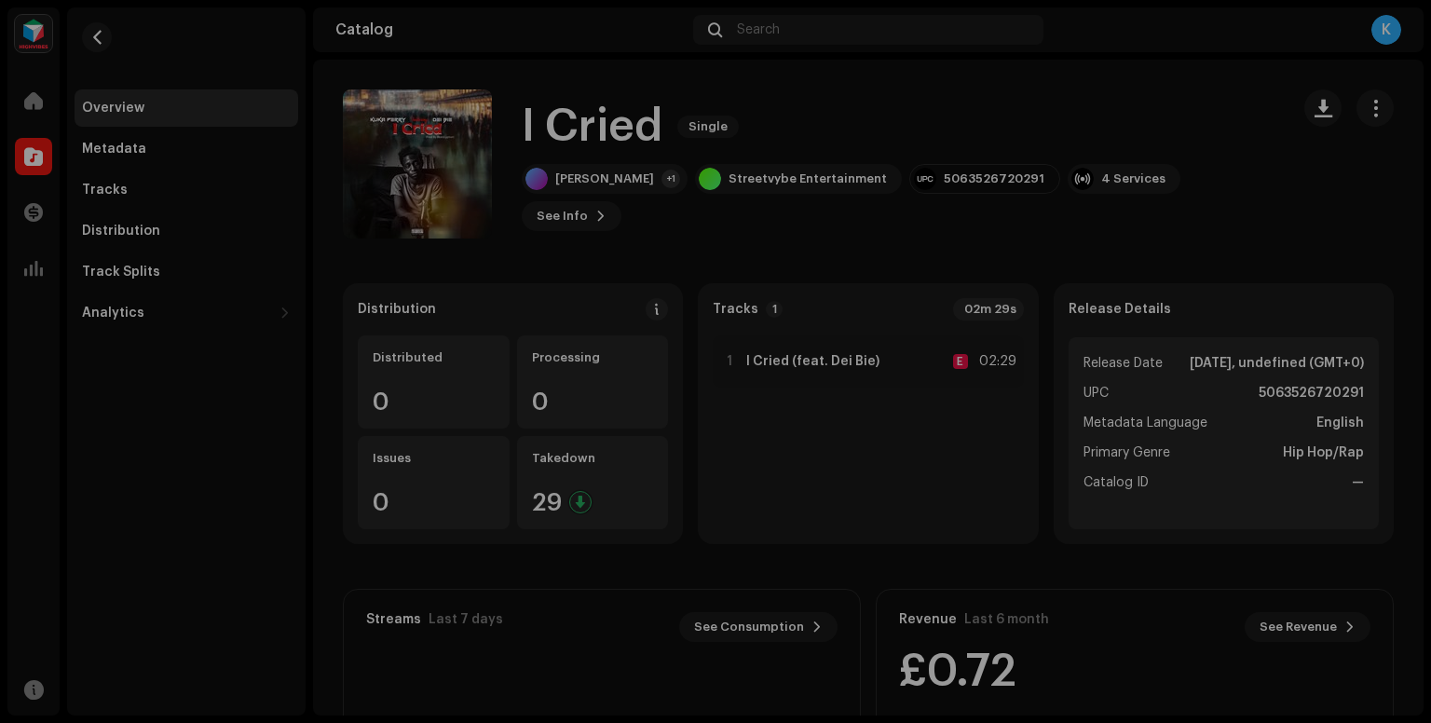
click at [154, 186] on div "I Cried 2639712 Metadata Distribution Metadata Language English Release Title I…" at bounding box center [715, 361] width 1431 height 723
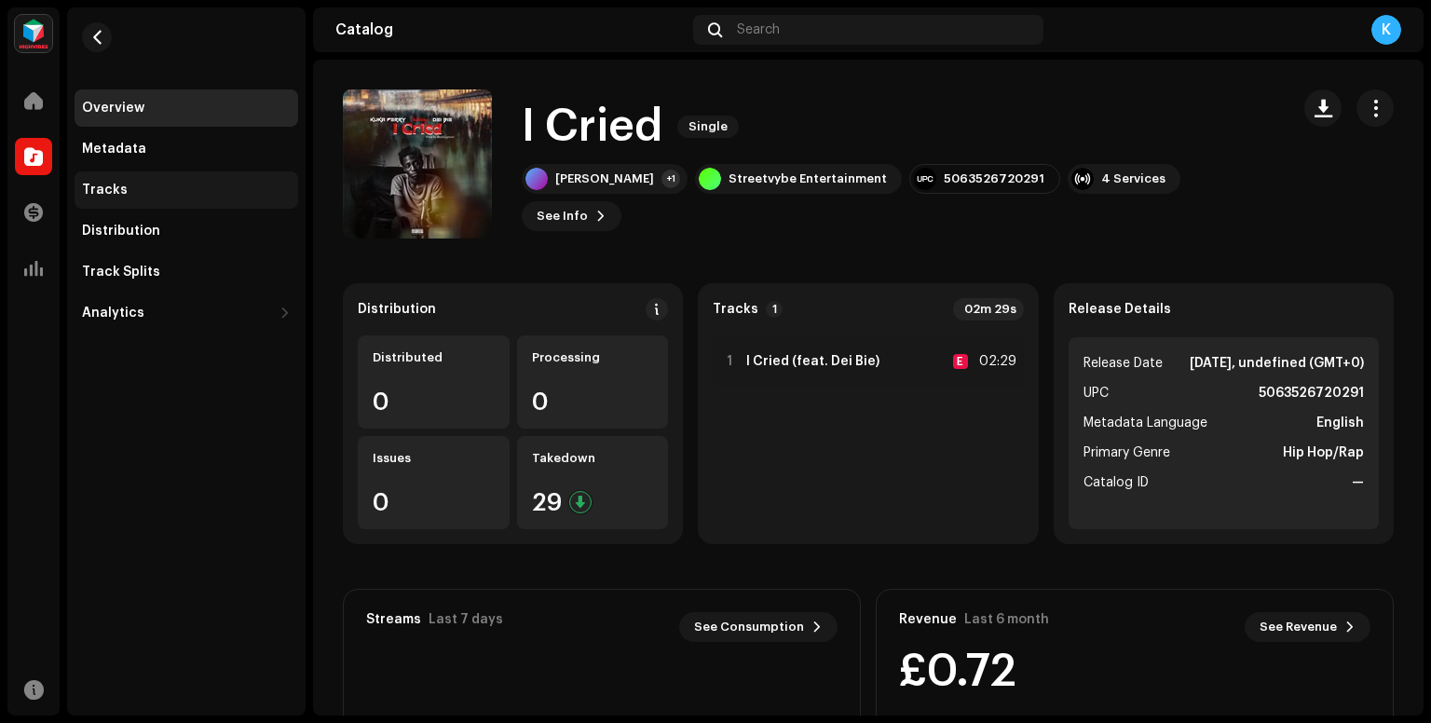
click at [132, 201] on div "Tracks" at bounding box center [187, 189] width 224 height 37
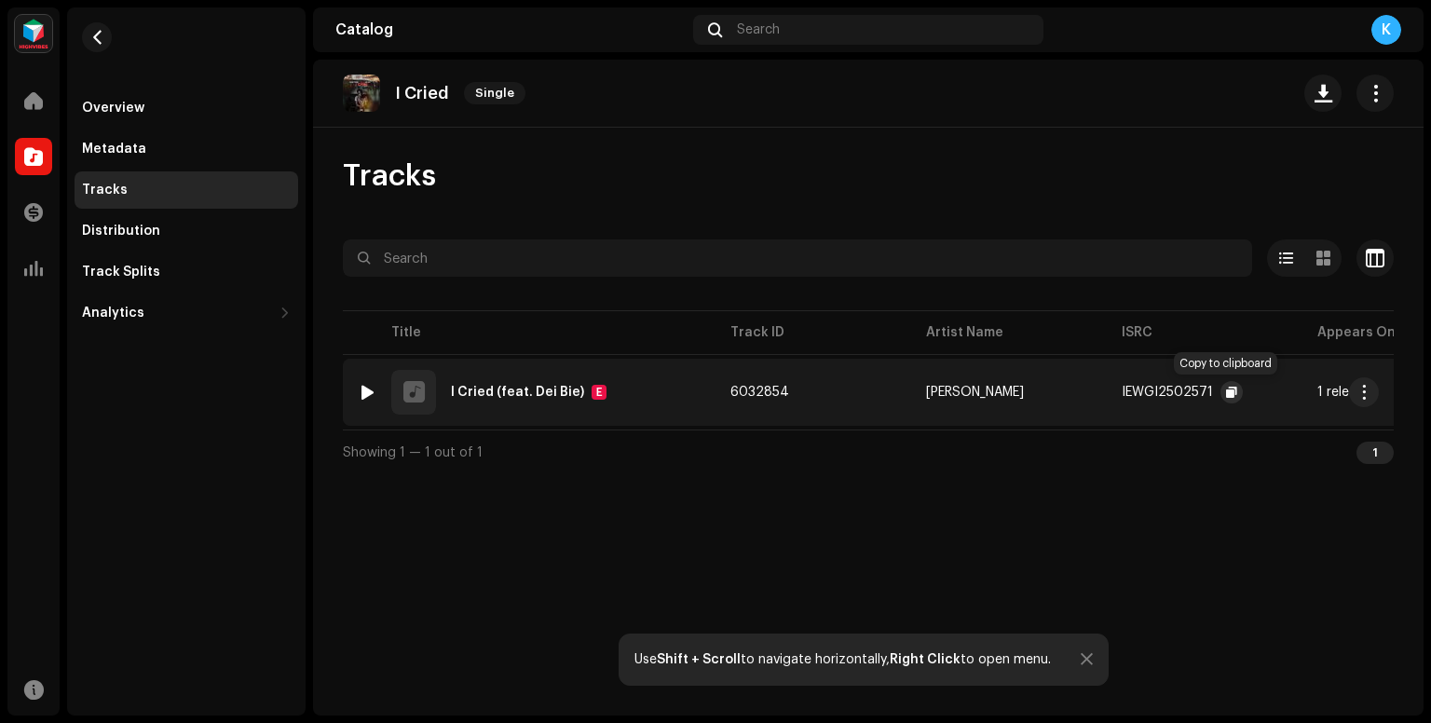
click at [1226, 395] on span "button" at bounding box center [1231, 392] width 11 height 15
click at [26, 98] on span at bounding box center [33, 100] width 19 height 15
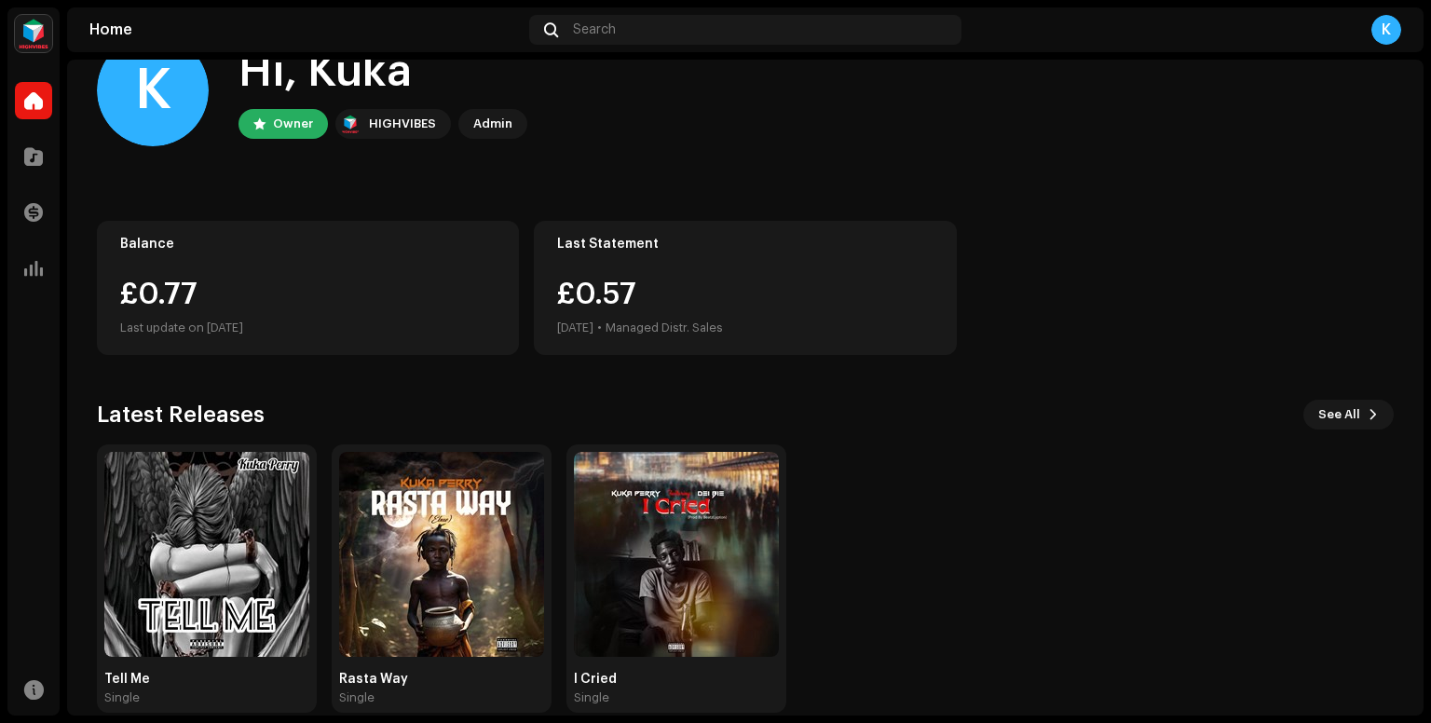
scroll to position [82, 0]
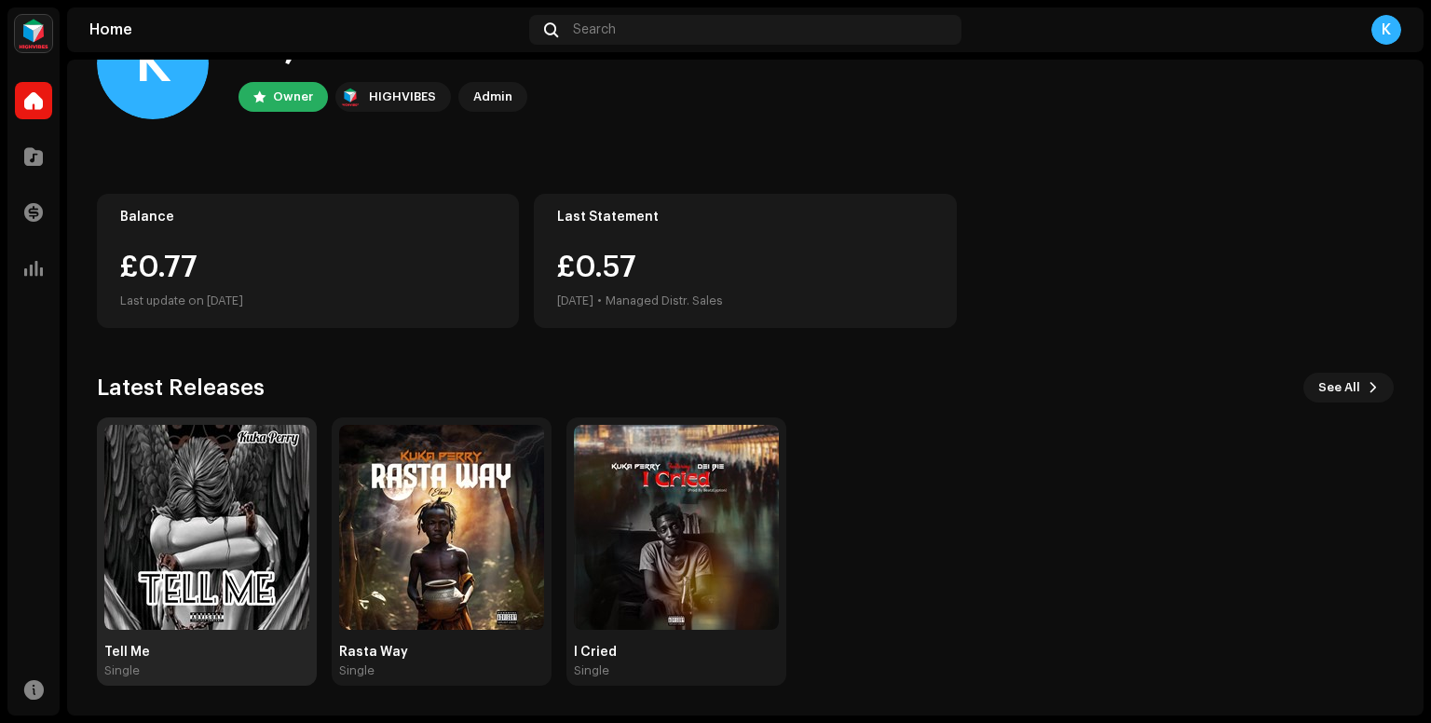
click at [230, 506] on img at bounding box center [206, 527] width 205 height 205
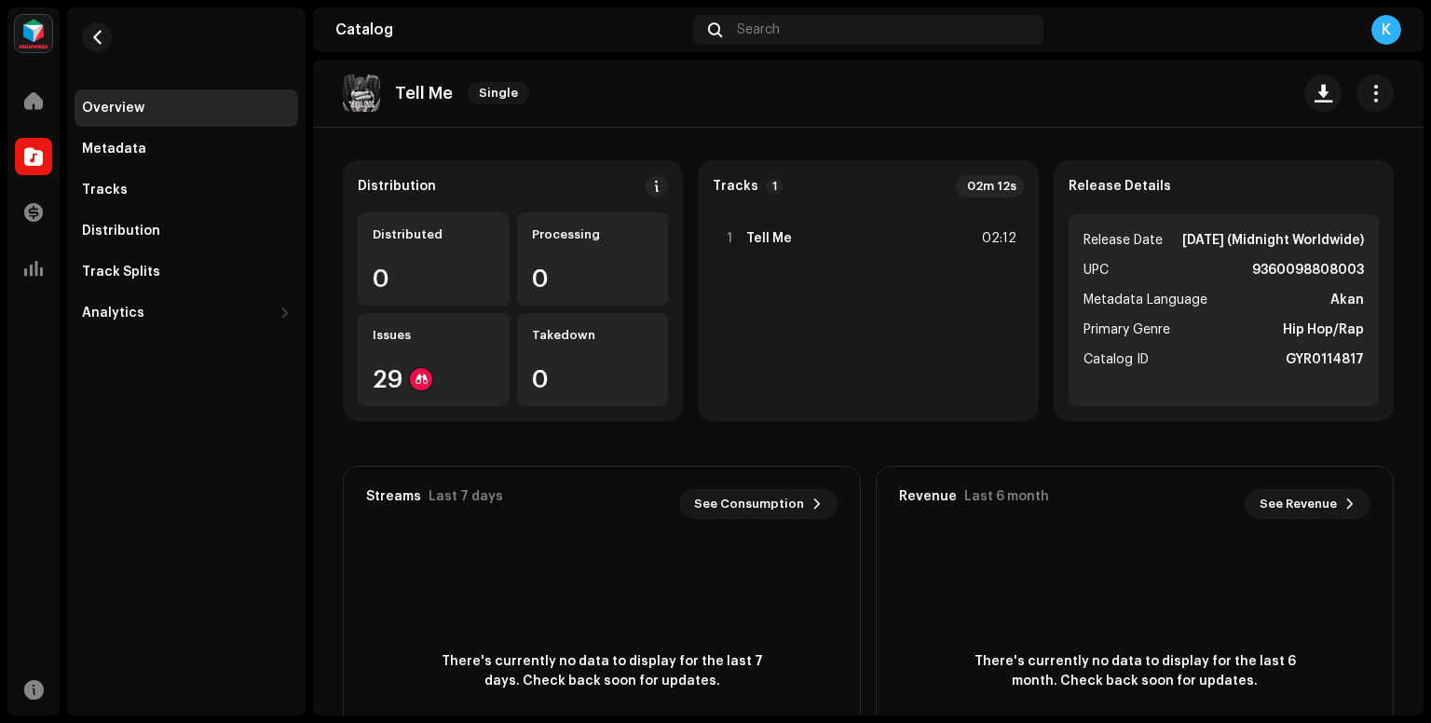
scroll to position [89, 0]
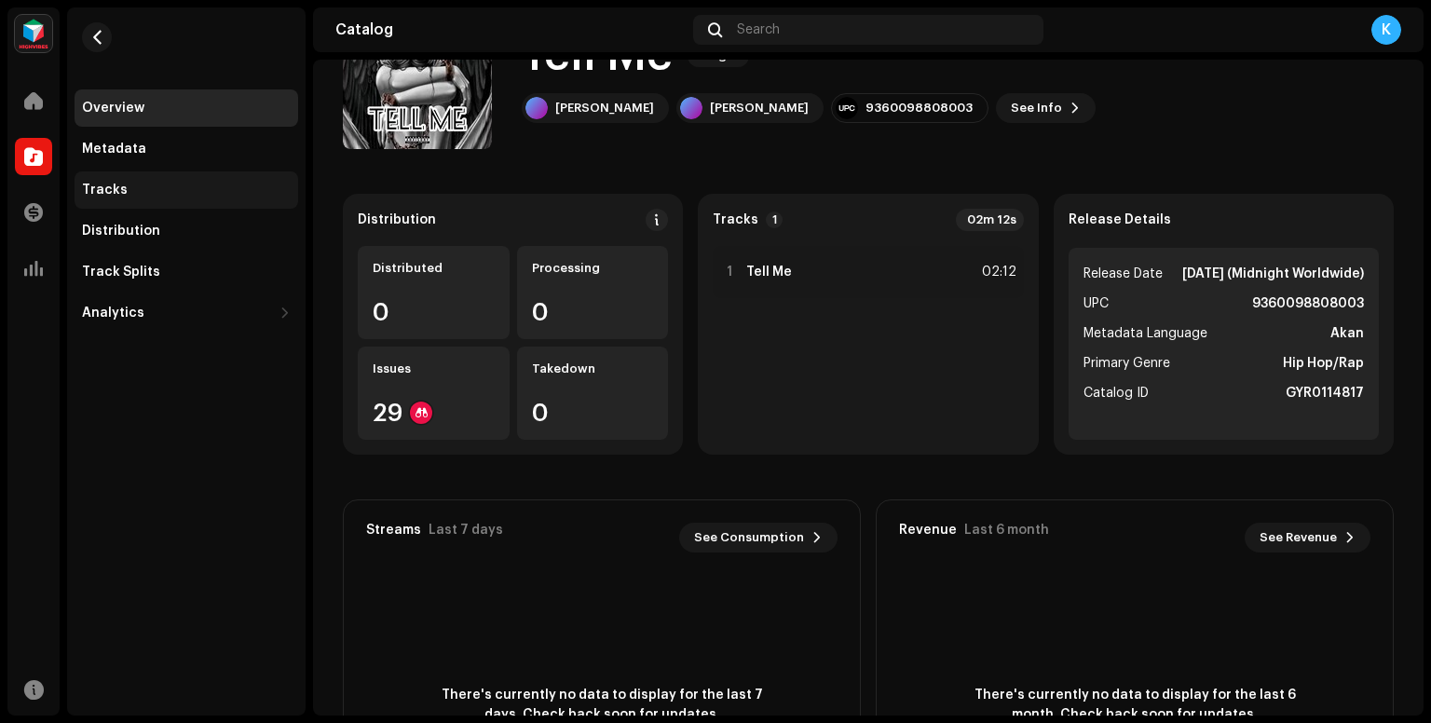
click at [113, 183] on div "Tracks" at bounding box center [105, 190] width 46 height 15
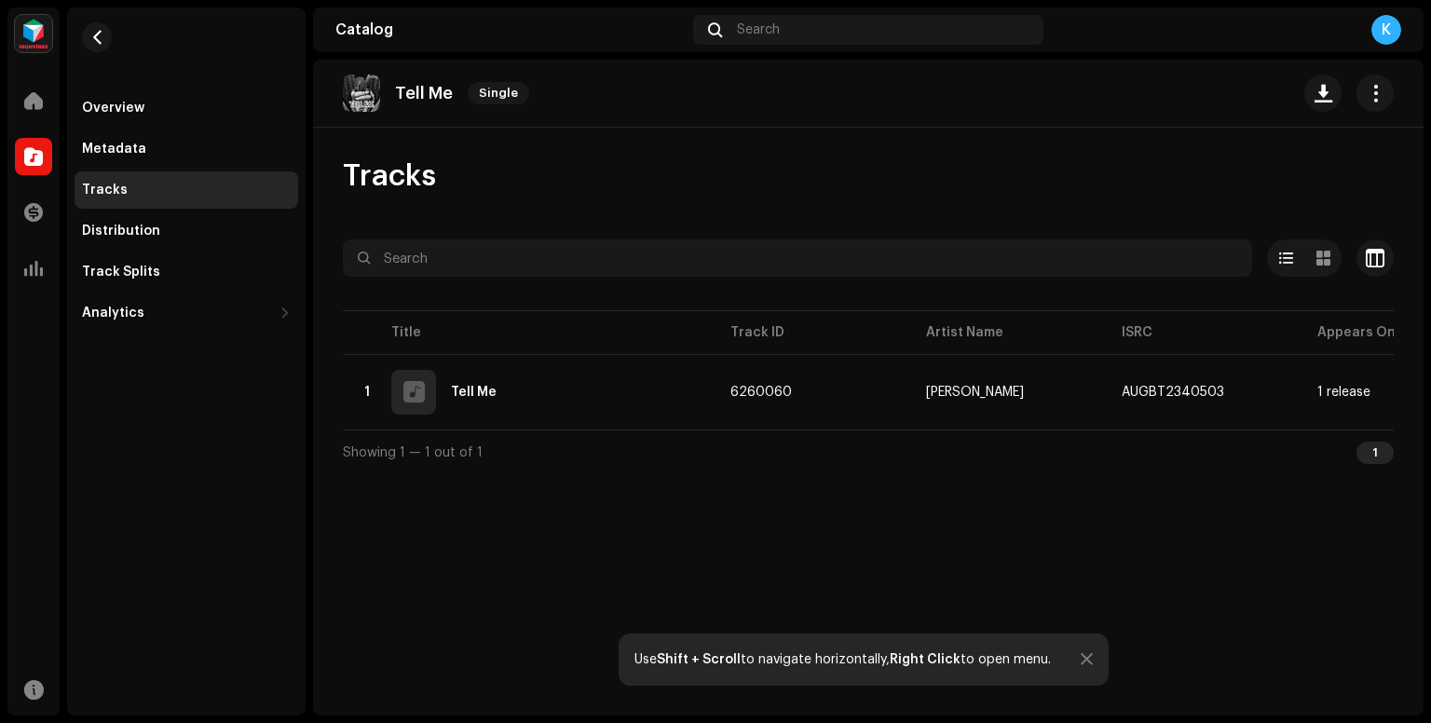
drag, startPoint x: 592, startPoint y: 438, endPoint x: 812, endPoint y: 445, distance: 220.0
click at [812, 445] on div "Showing 1 — 1 out of 1 1" at bounding box center [868, 451] width 1051 height 45
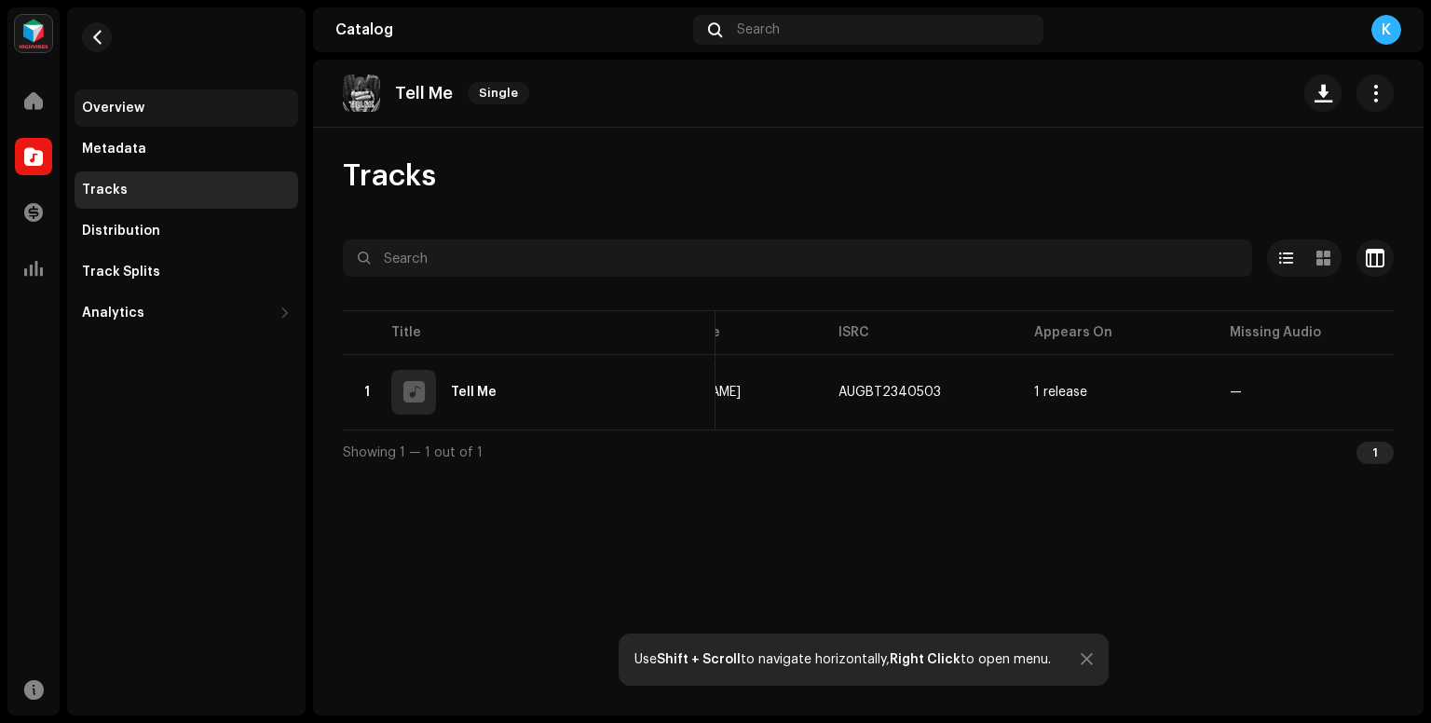
click at [119, 109] on div "Overview" at bounding box center [113, 108] width 62 height 15
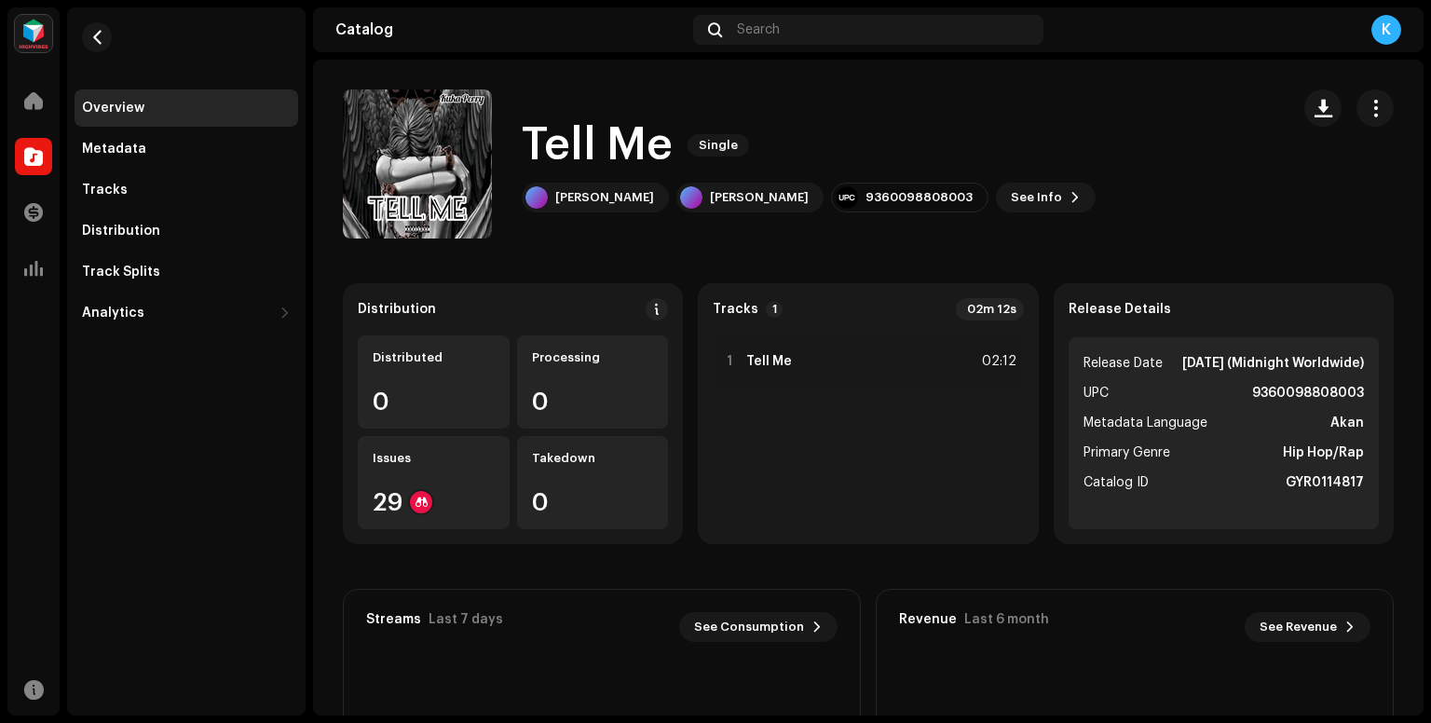
click at [119, 109] on div "Overview" at bounding box center [113, 108] width 62 height 15
click at [44, 94] on div at bounding box center [33, 100] width 37 height 37
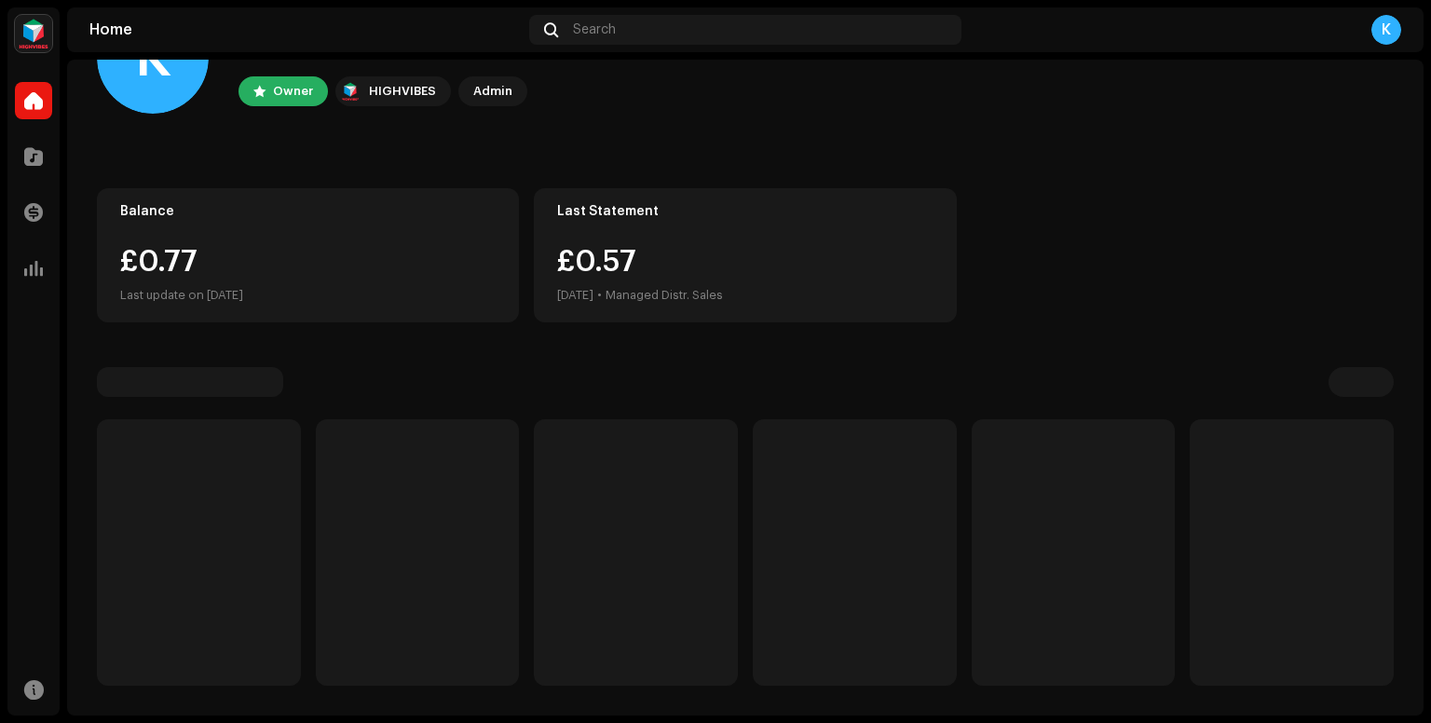
scroll to position [82, 0]
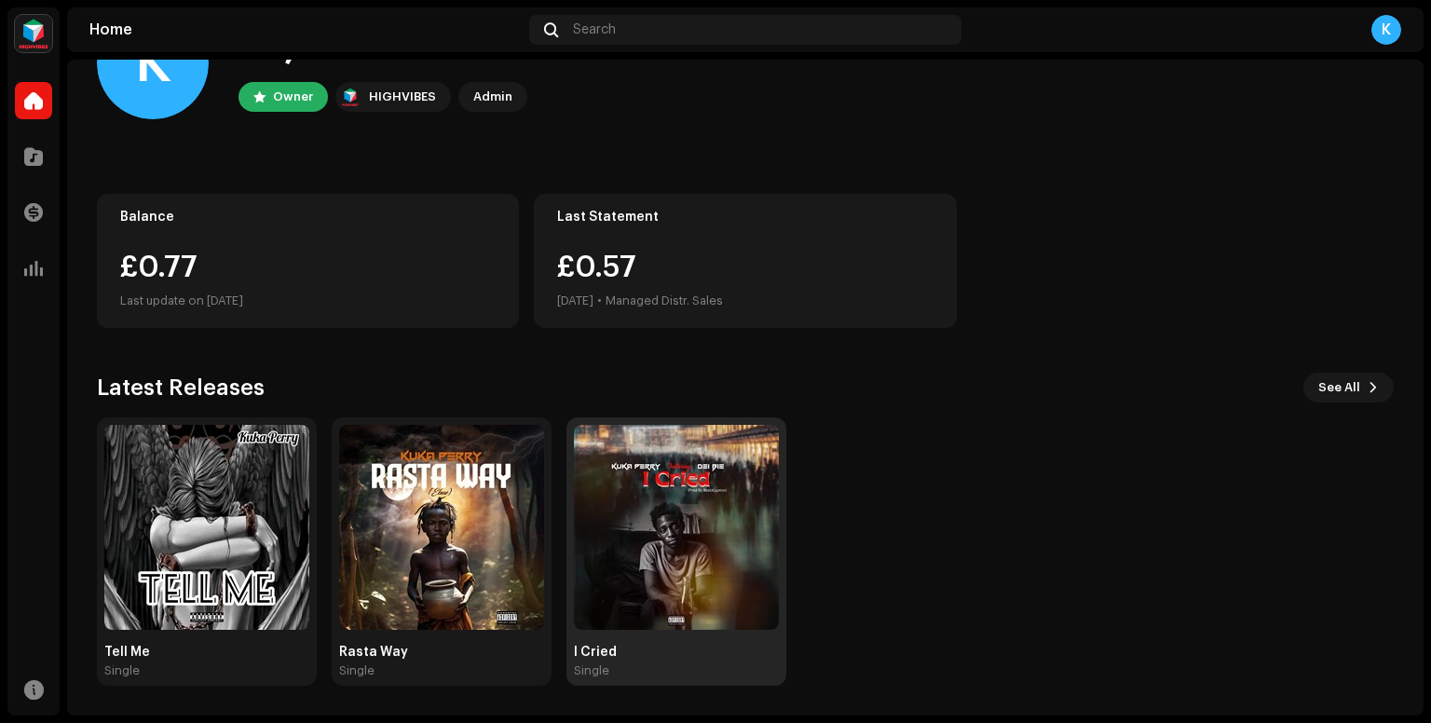
click at [609, 456] on img at bounding box center [676, 527] width 205 height 205
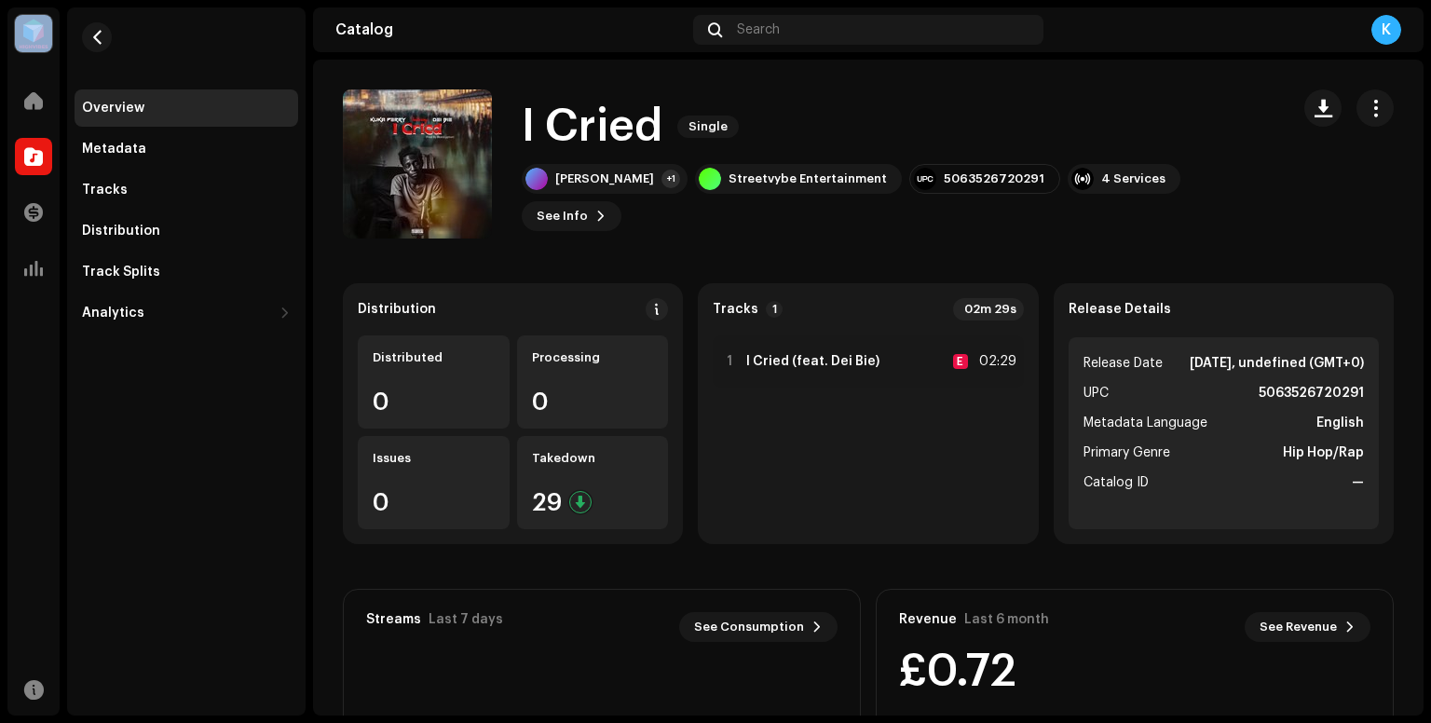
drag, startPoint x: 0, startPoint y: 376, endPoint x: 3, endPoint y: 426, distance: 49.5
click at [3, 426] on div "[PERSON_NAME] Home Catalog Transactions Analytics Resources Overview Metadata T…" at bounding box center [715, 361] width 1431 height 723
